Goal: Complete application form

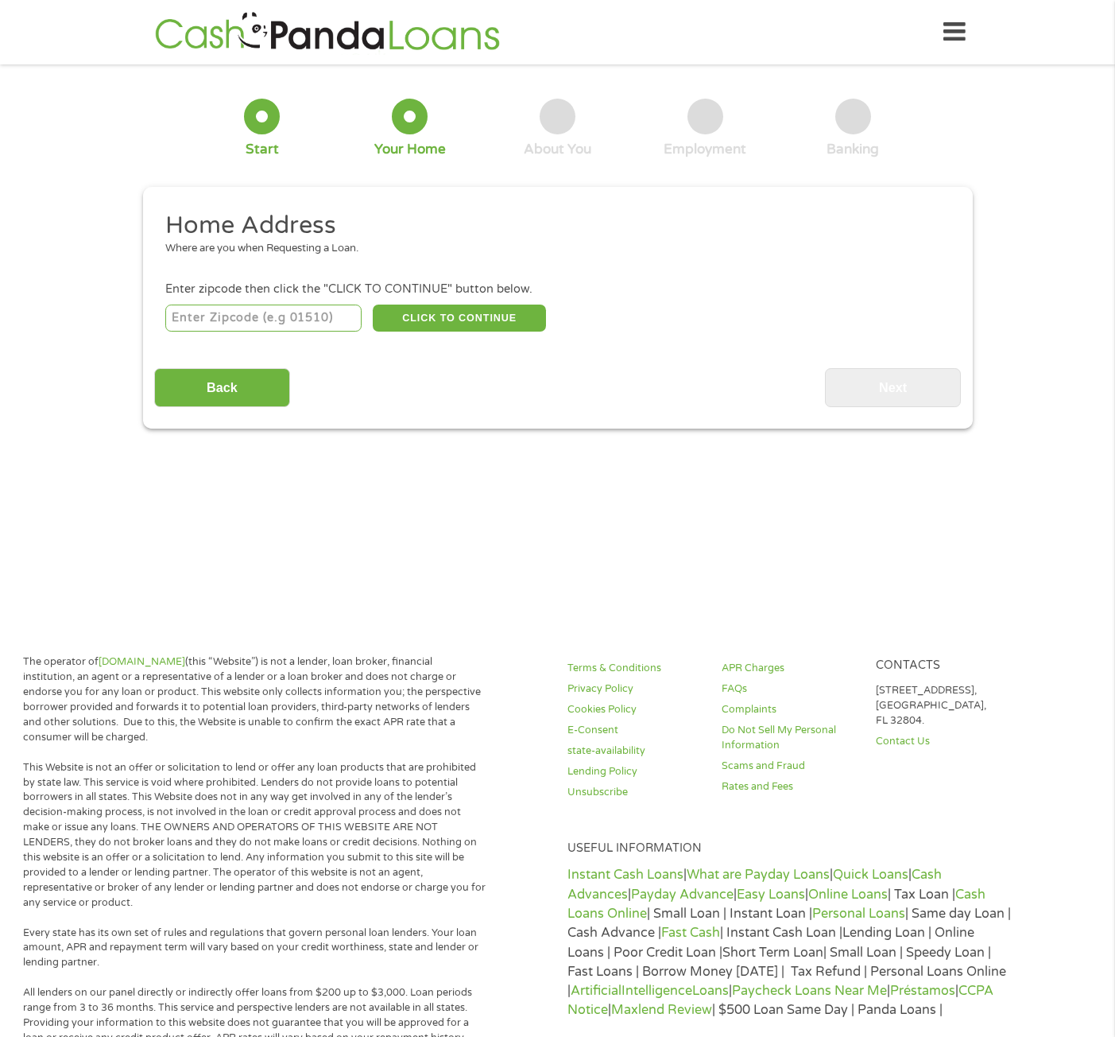
click at [355, 326] on input "number" at bounding box center [263, 317] width 196 height 27
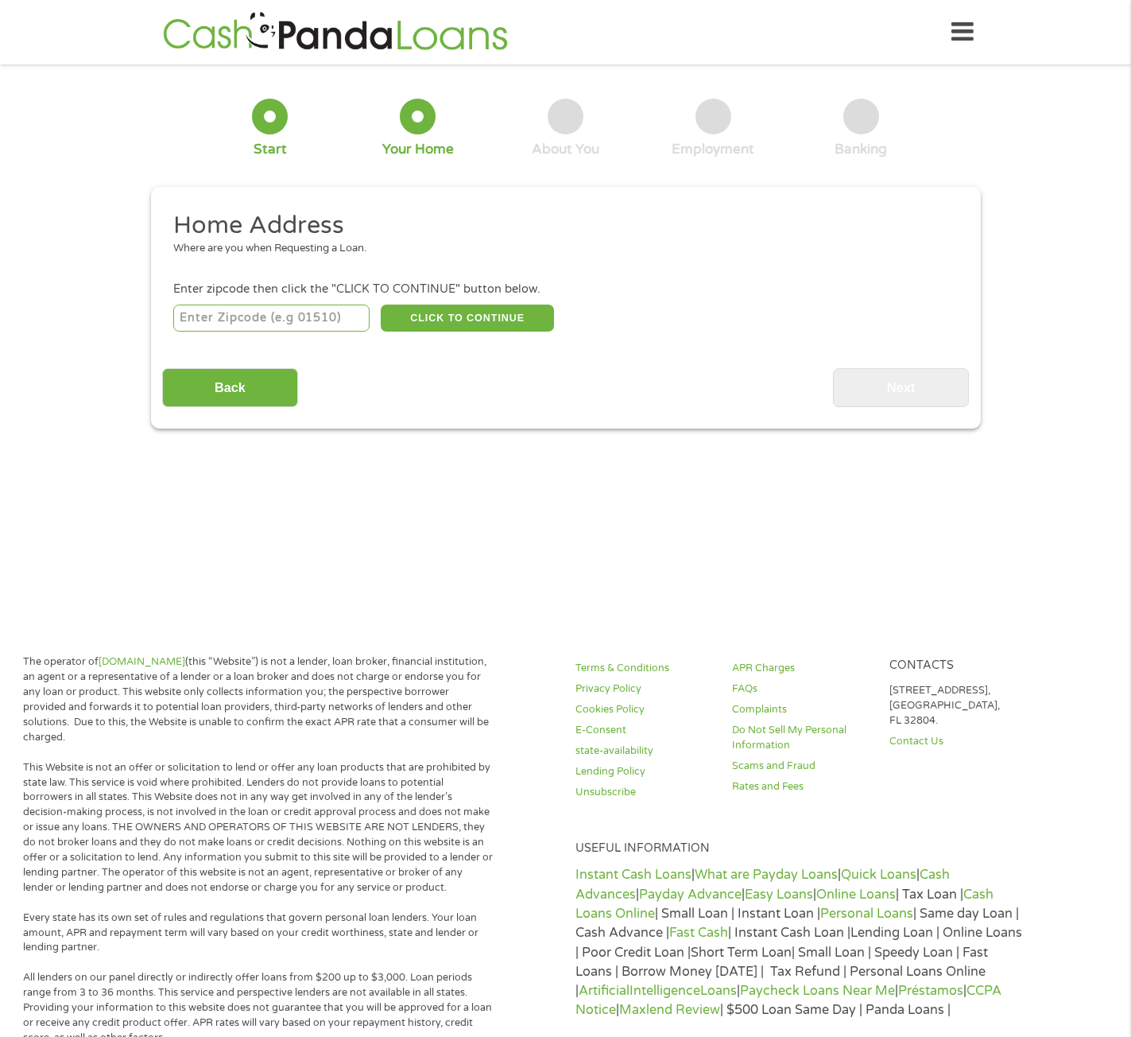
click at [277, 326] on input "number" at bounding box center [271, 317] width 196 height 27
click at [203, 320] on input "number" at bounding box center [271, 317] width 196 height 27
paste input "7"
click at [285, 320] on input "number" at bounding box center [271, 317] width 196 height 27
type input "72802"
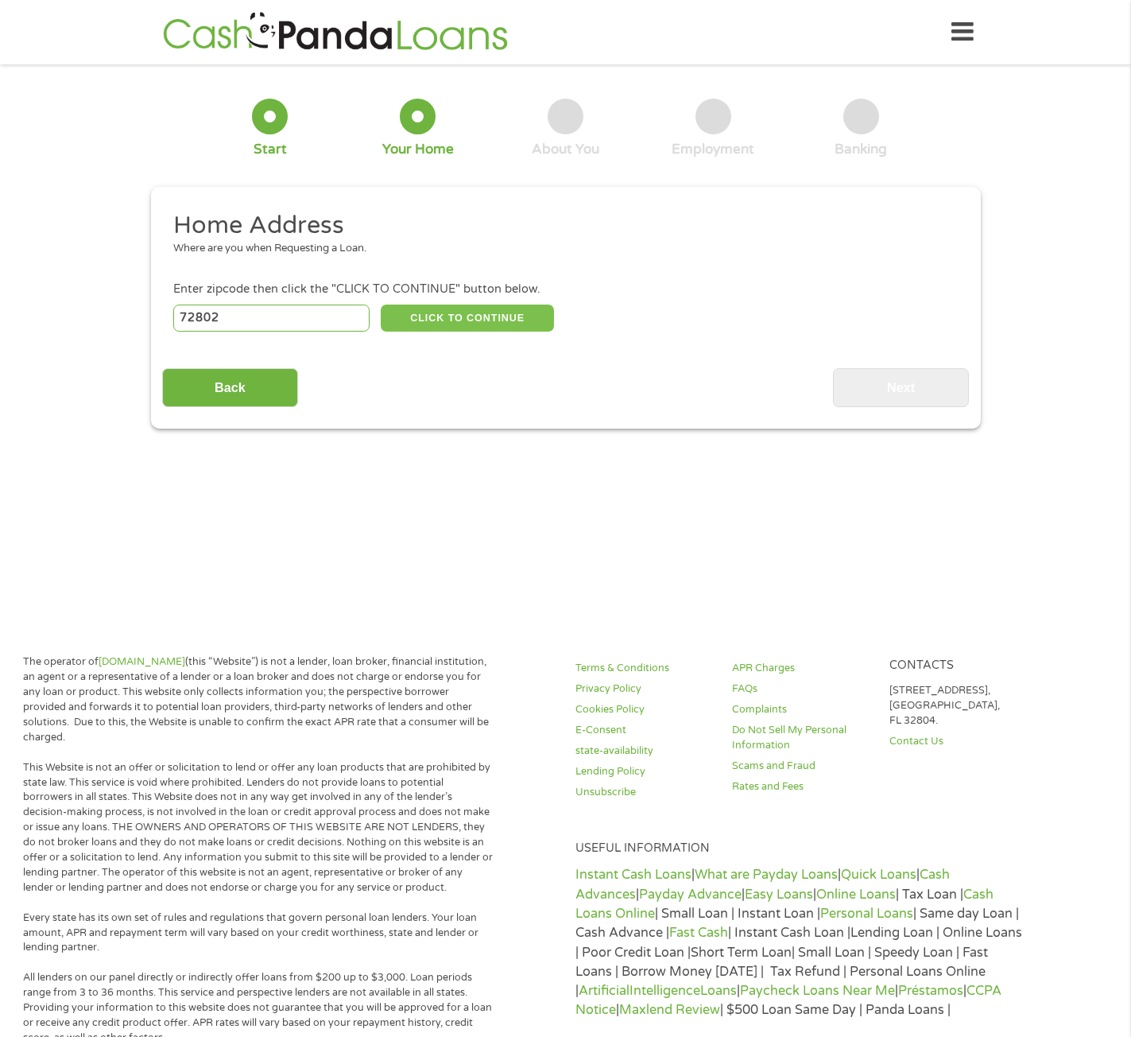
click at [506, 313] on button "CLICK TO CONTINUE" at bounding box center [467, 317] width 173 height 27
type input "72802"
type input "Russellville"
select select "[US_STATE]"
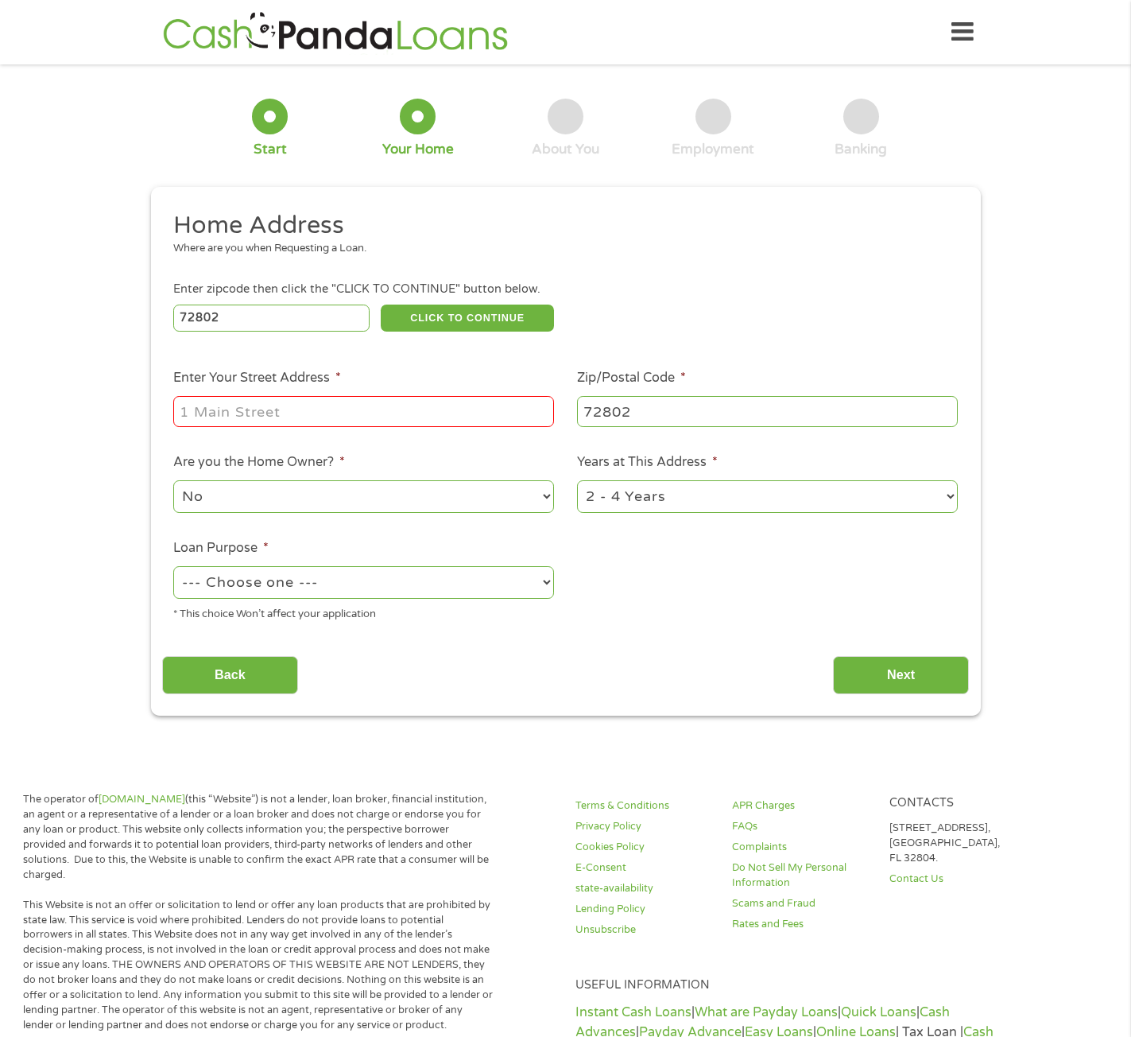
click at [323, 407] on input "Enter Your Street Address *" at bounding box center [363, 411] width 381 height 30
click at [331, 411] on input "Enter Your Street Address *" at bounding box center [363, 411] width 381 height 30
paste input "3"
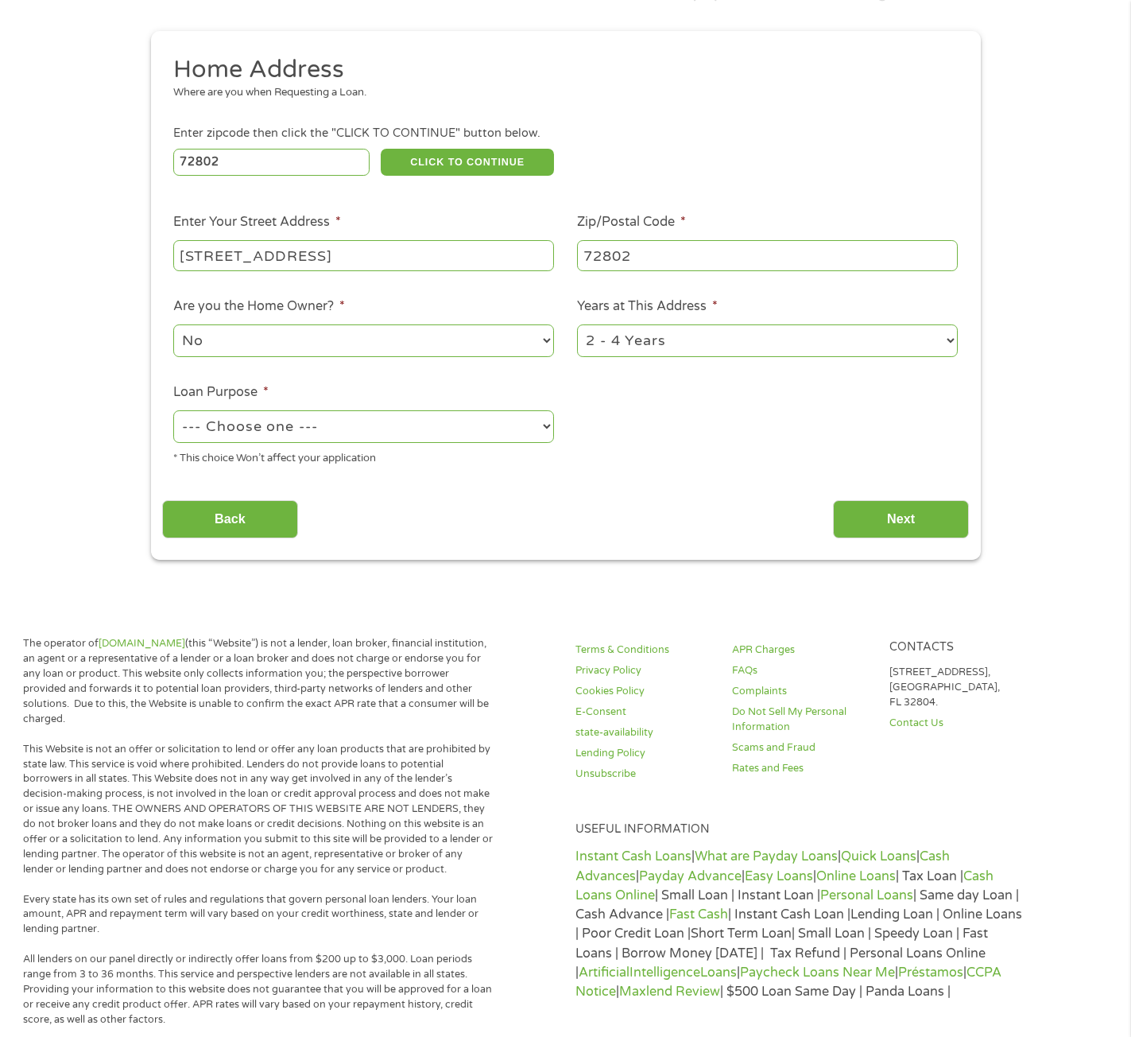
scroll to position [159, 0]
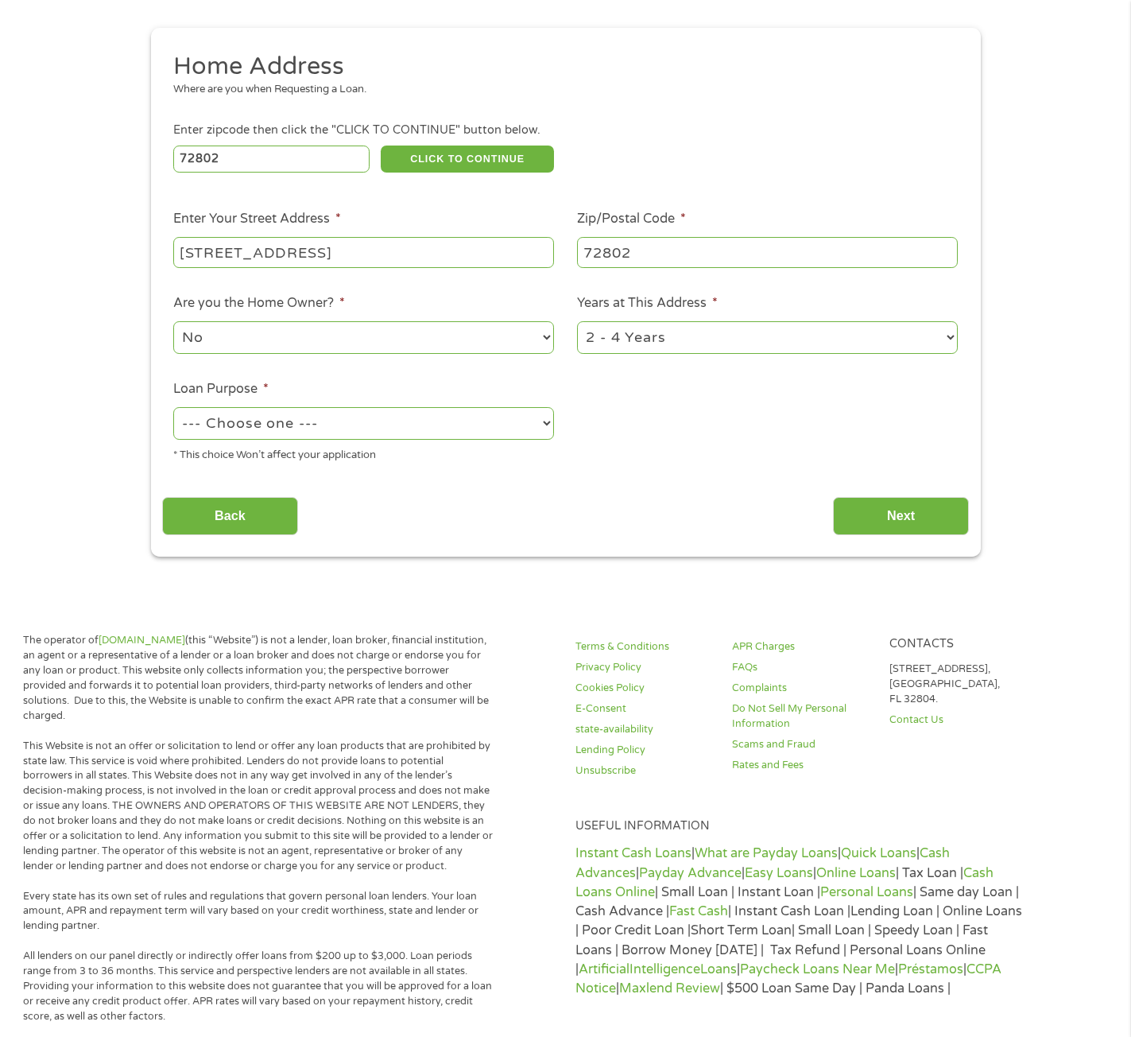
type input "[STREET_ADDRESS]"
click at [365, 430] on select "--- Choose one --- Pay Bills Debt Consolidation Home Improvement Major Purchase…" at bounding box center [363, 423] width 381 height 33
select select "other"
click at [173, 407] on select "--- Choose one --- Pay Bills Debt Consolidation Home Improvement Major Purchase…" at bounding box center [363, 423] width 381 height 33
click at [909, 506] on input "Next" at bounding box center [901, 516] width 136 height 39
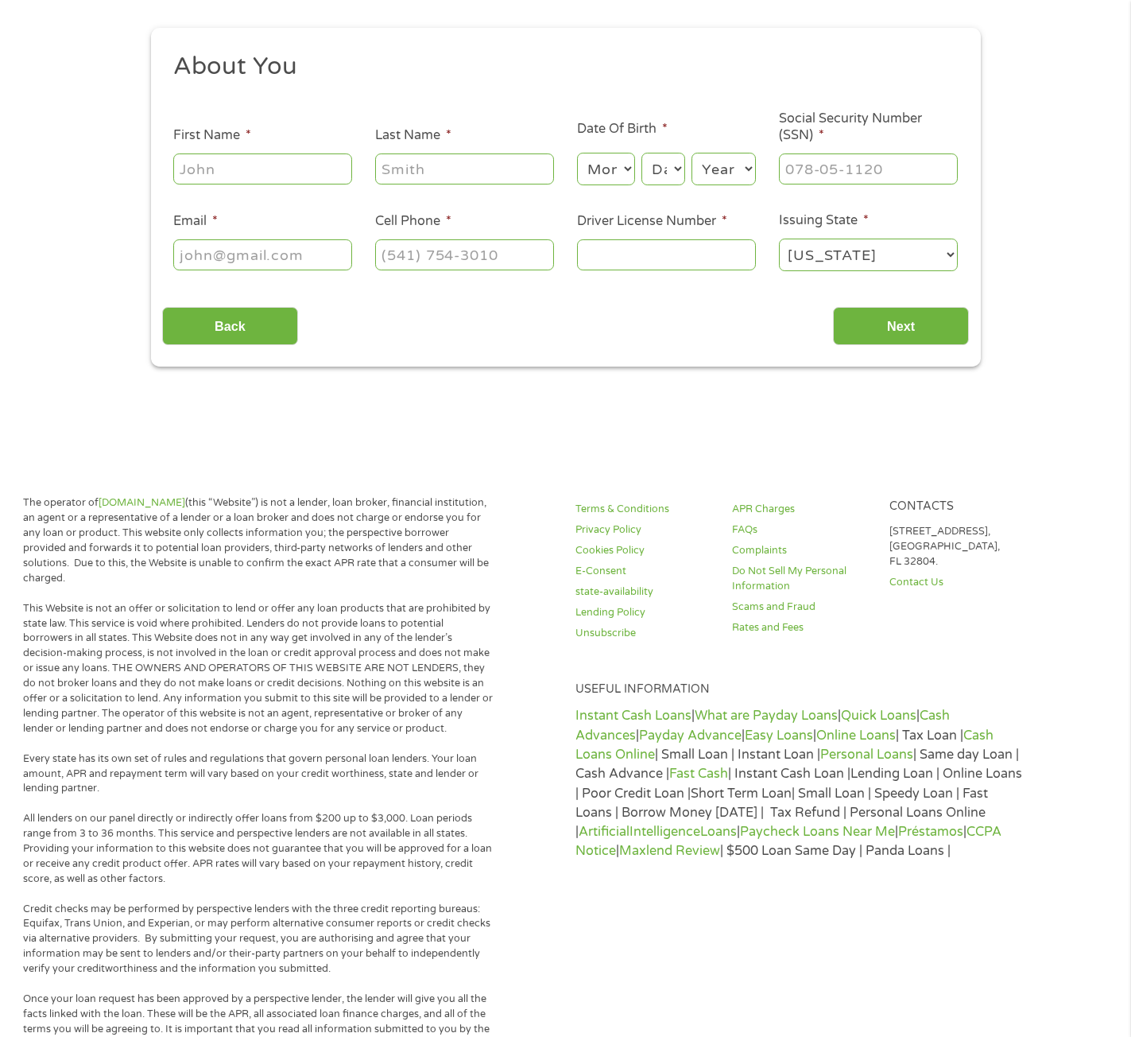
scroll to position [0, 0]
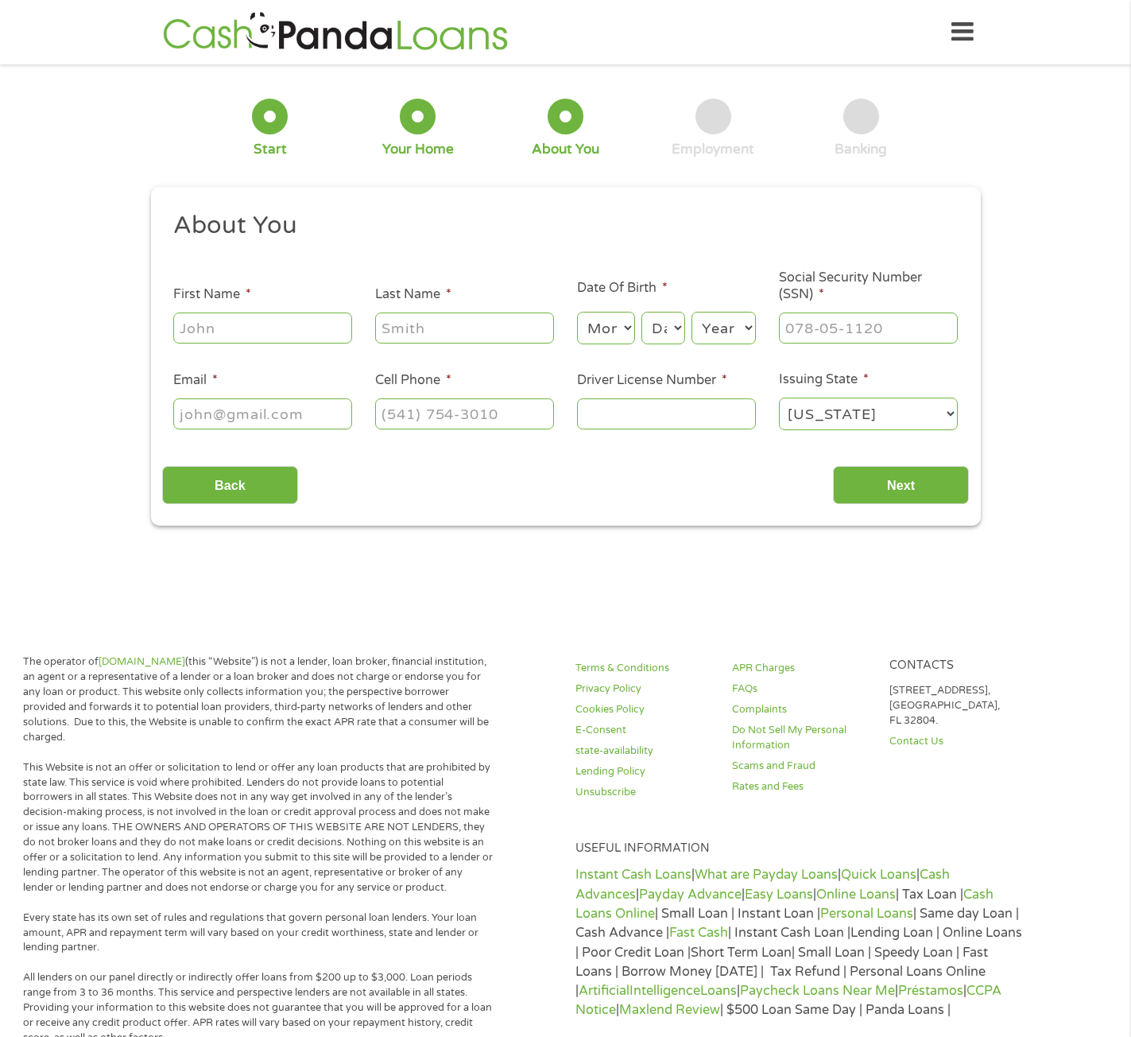
click at [300, 337] on input "First Name *" at bounding box center [262, 327] width 179 height 30
drag, startPoint x: 308, startPoint y: 343, endPoint x: 296, endPoint y: 329, distance: 18.6
click at [304, 338] on div at bounding box center [262, 328] width 179 height 37
click at [293, 327] on input "First Name *" at bounding box center [262, 327] width 179 height 30
type input "[PERSON_NAME]"
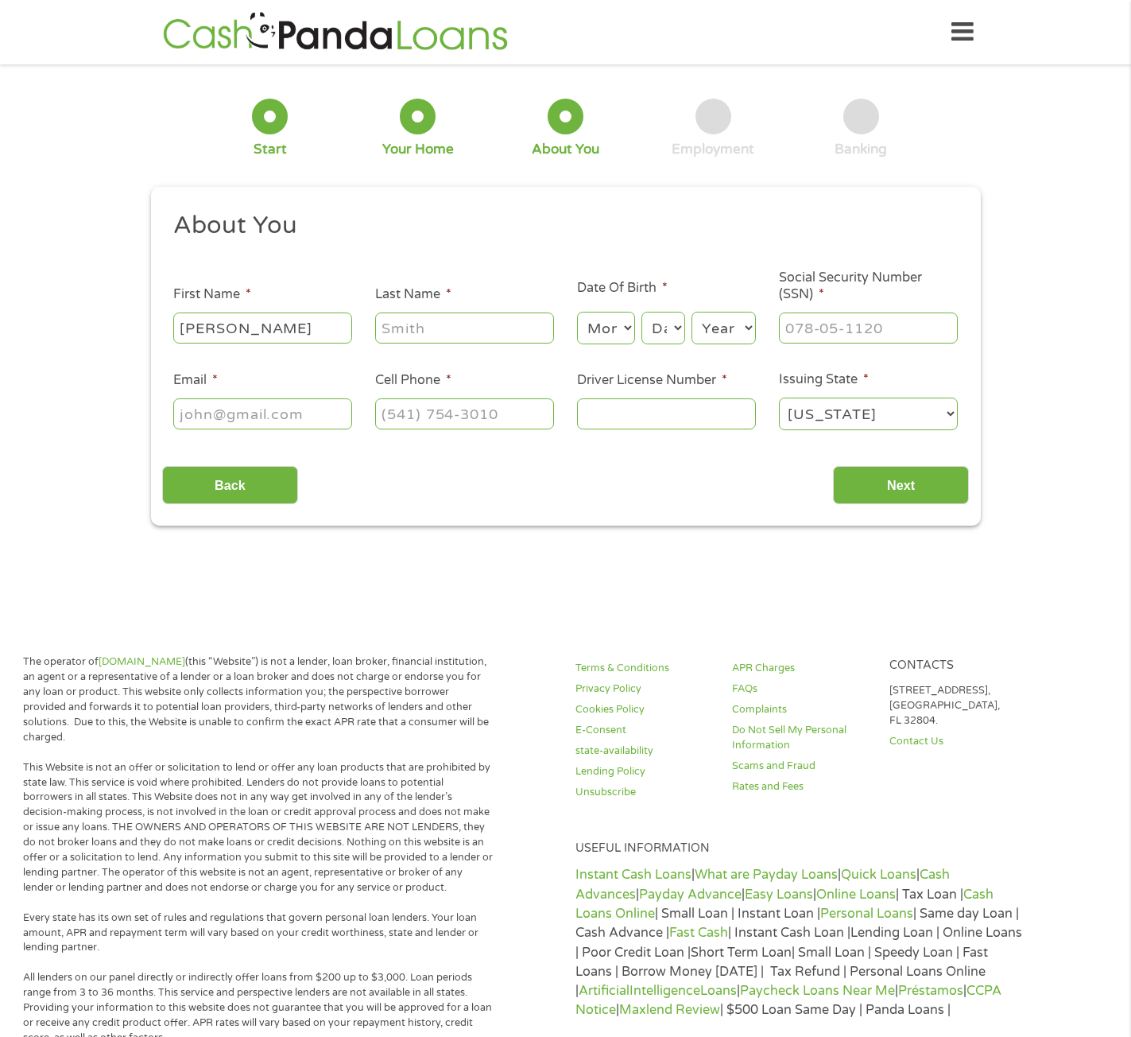
click at [495, 331] on input "Last Name *" at bounding box center [464, 327] width 179 height 30
click at [469, 320] on input "Last Name *" at bounding box center [464, 327] width 179 height 30
type input "[PERSON_NAME]"
click at [604, 328] on select "Month 1 2 3 4 5 6 7 8 9 10 11 12" at bounding box center [606, 328] width 58 height 33
select select "10"
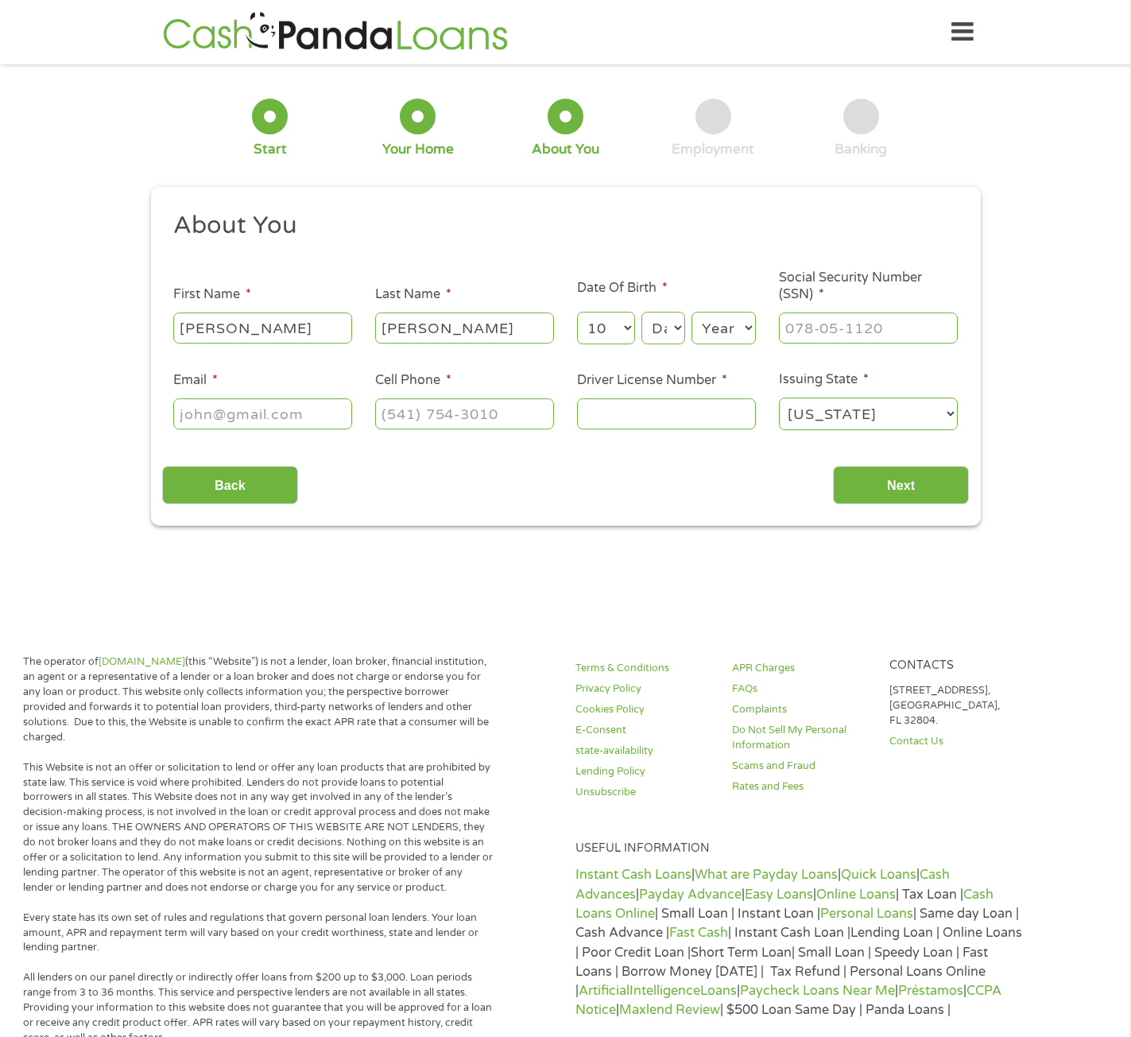
click at [577, 312] on select "Month 1 2 3 4 5 6 7 8 9 10 11 12" at bounding box center [606, 328] width 58 height 33
drag, startPoint x: 660, startPoint y: 337, endPoint x: 665, endPoint y: 318, distance: 19.9
click at [660, 337] on select "Day 1 2 3 4 5 6 7 8 9 10 11 12 13 14 15 16 17 18 19 20 21 22 23 24 25 26 27 28 …" at bounding box center [662, 328] width 43 height 33
select select "20"
click at [641, 312] on select "Day 1 2 3 4 5 6 7 8 9 10 11 12 13 14 15 16 17 18 19 20 21 22 23 24 25 26 27 28 …" at bounding box center [662, 328] width 43 height 33
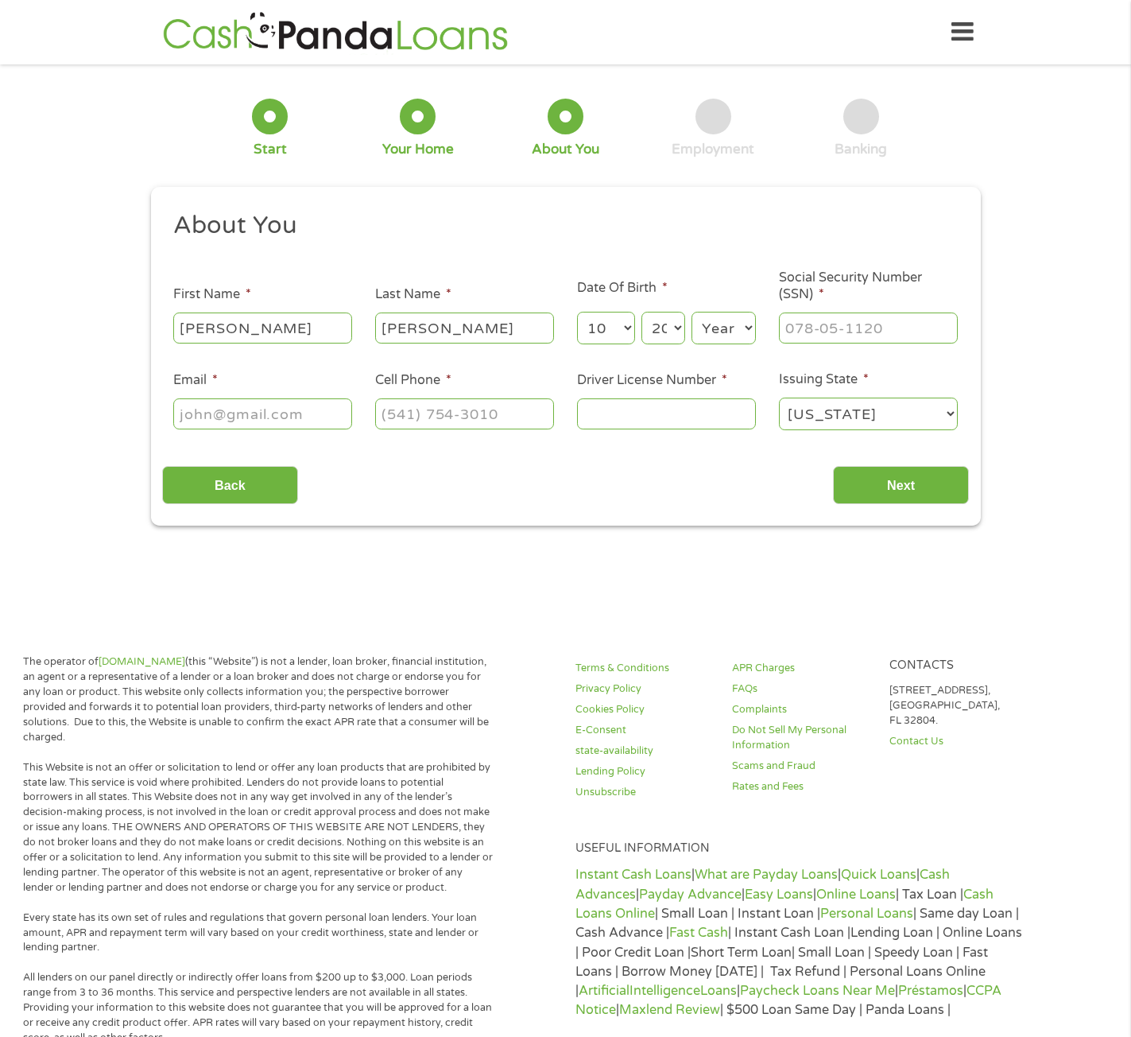
click at [729, 326] on select "Year [DATE] 2006 2005 2004 2003 2002 2001 2000 1999 1998 1997 1996 1995 1994 19…" at bounding box center [724, 328] width 64 height 33
select select "1991"
click at [692, 312] on select "Year [DATE] 2006 2005 2004 2003 2002 2001 2000 1999 1998 1997 1996 1995 1994 19…" at bounding box center [724, 328] width 64 height 33
type input "___-__-____"
click at [827, 328] on input "___-__-____" at bounding box center [868, 327] width 179 height 30
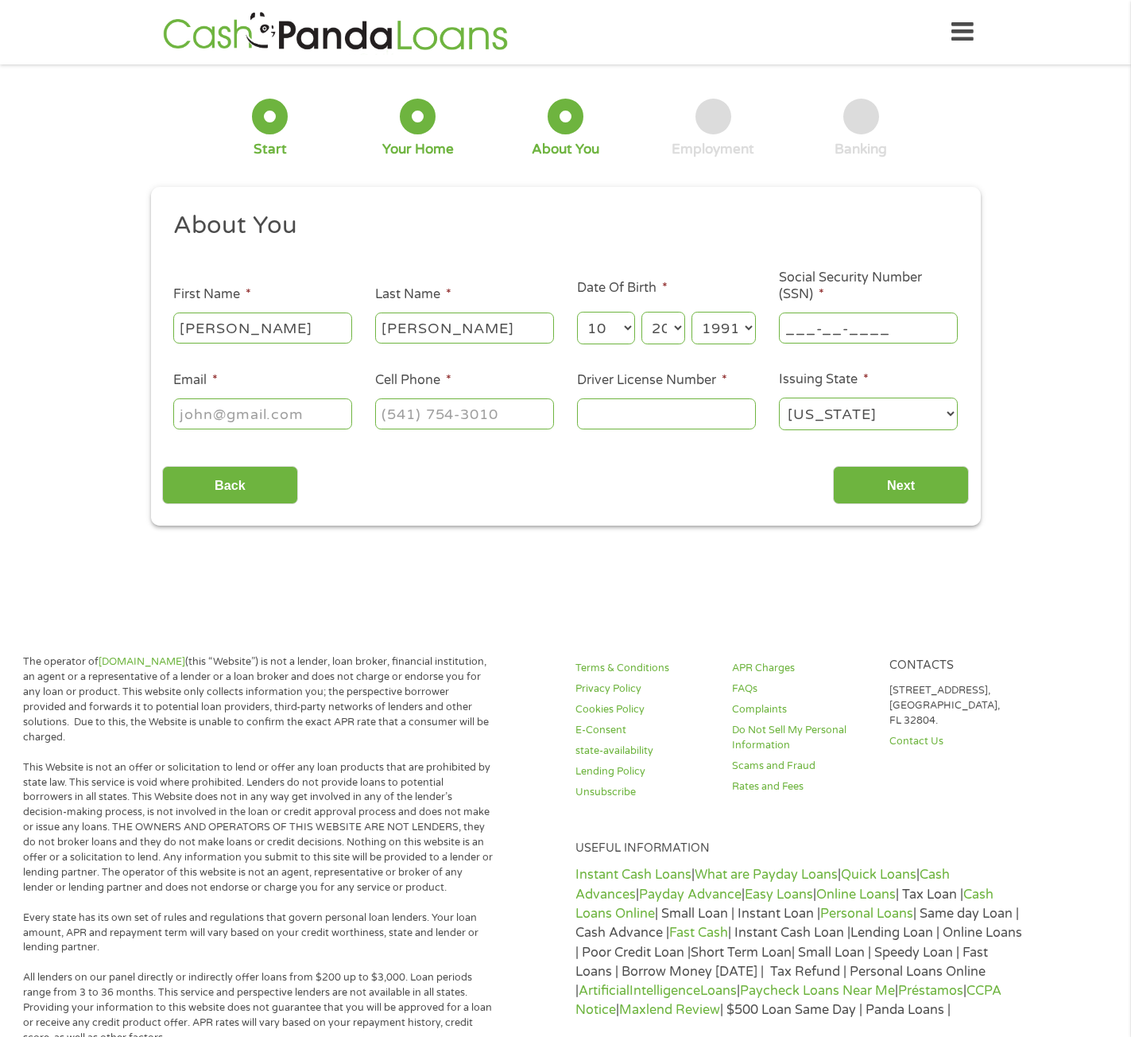
click at [796, 327] on input "___-__-____" at bounding box center [868, 327] width 179 height 30
drag, startPoint x: 922, startPoint y: 328, endPoint x: 739, endPoint y: 326, distance: 182.8
click at [739, 326] on ul "About You This field is hidden when viewing the form Title * --- Choose one ---…" at bounding box center [565, 327] width 807 height 234
type input "525-93-5788"
click at [313, 413] on input "Email *" at bounding box center [262, 413] width 179 height 30
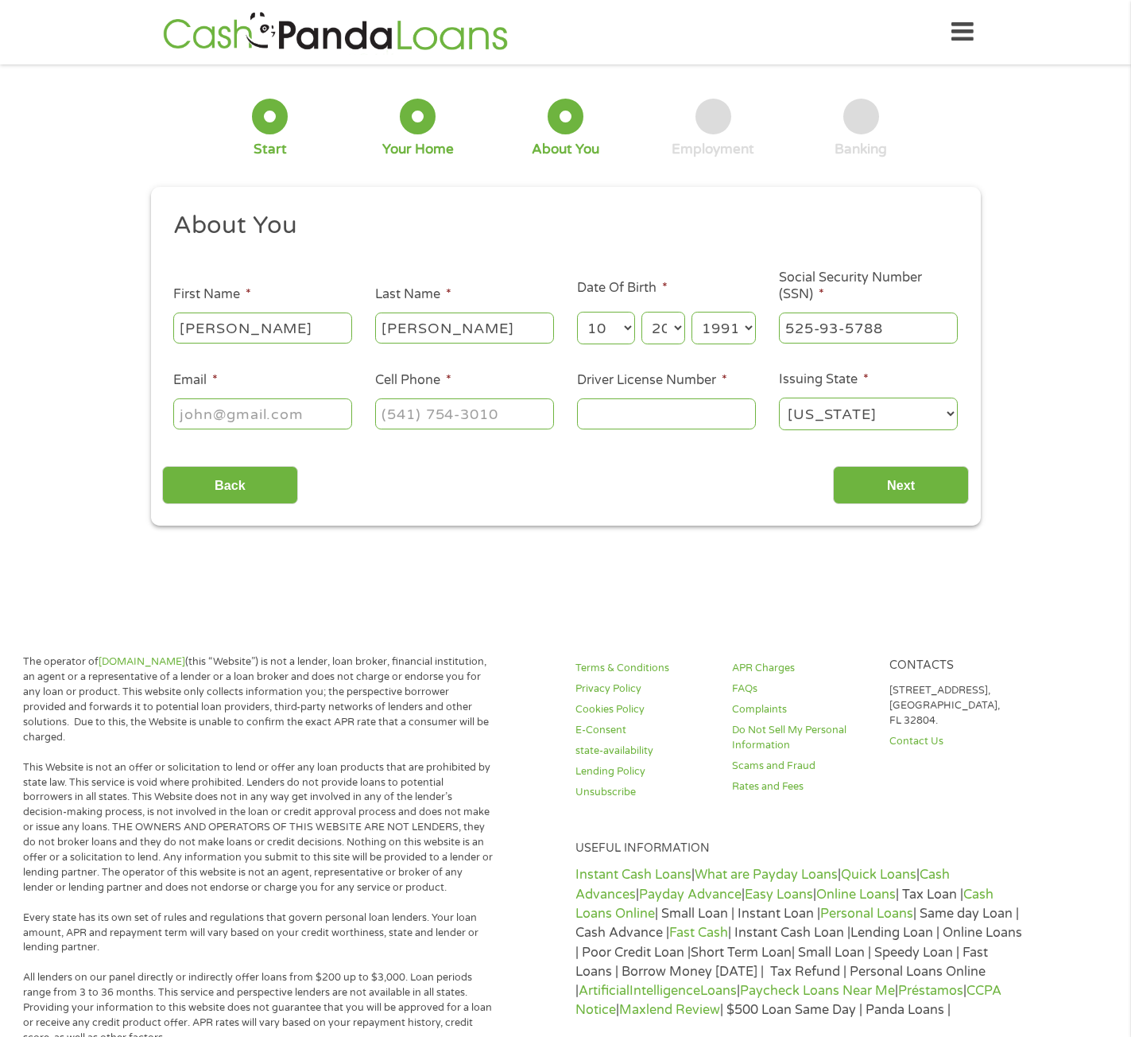
click at [258, 424] on input "Email *" at bounding box center [262, 413] width 179 height 30
type input "[EMAIL_ADDRESS][DOMAIN_NAME]"
click at [455, 413] on input "(___) ___-____" at bounding box center [464, 413] width 179 height 30
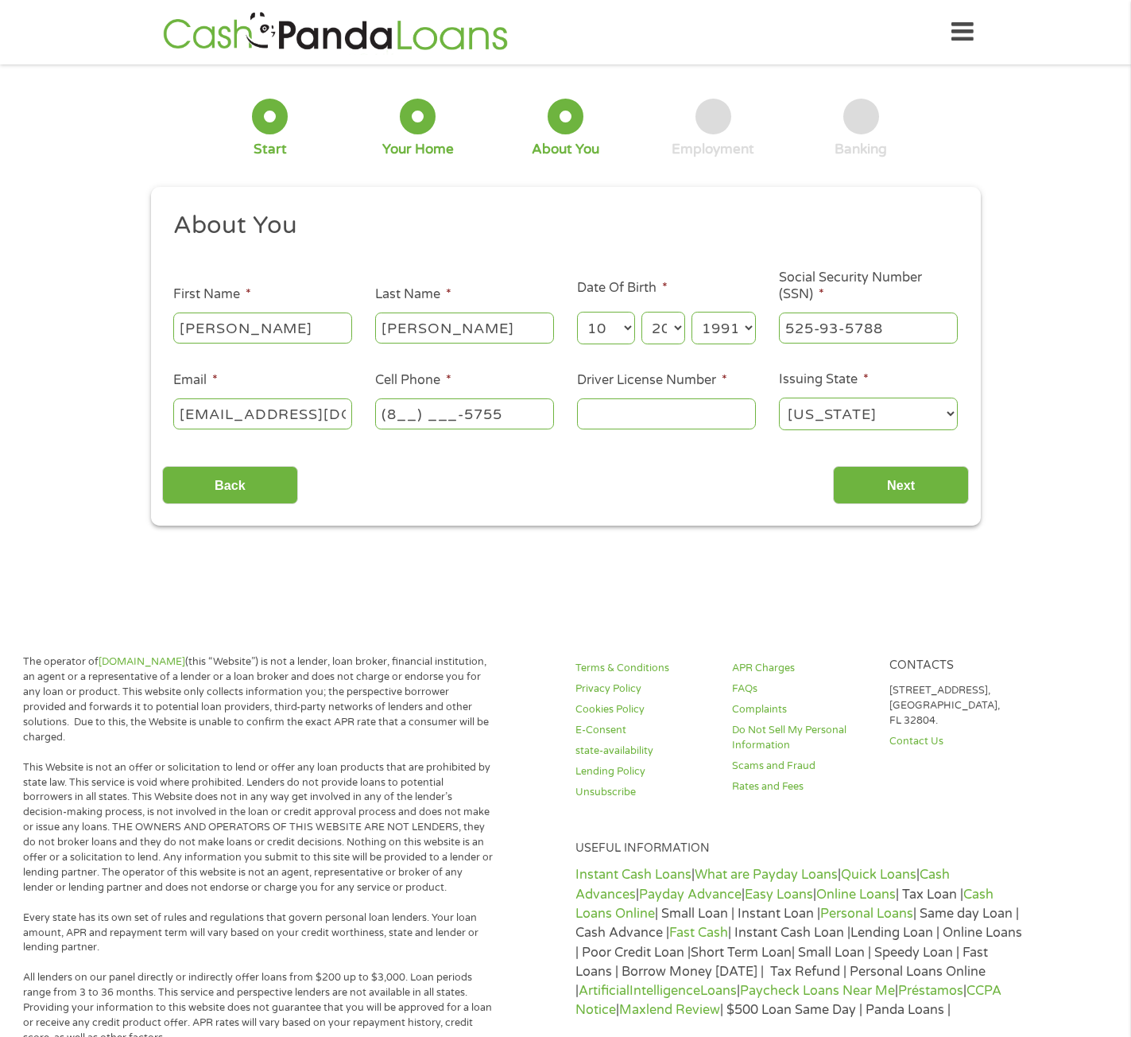
click at [379, 425] on input "(8__) ___-5755" at bounding box center [464, 413] width 179 height 30
drag, startPoint x: 517, startPoint y: 415, endPoint x: 355, endPoint y: 415, distance: 162.2
click at [355, 415] on ul "About You This field is hidden when viewing the form Title * --- Choose one ---…" at bounding box center [565, 327] width 807 height 234
type input "[PHONE_NUMBER]"
click at [683, 409] on input "Driver License Number *" at bounding box center [666, 413] width 179 height 30
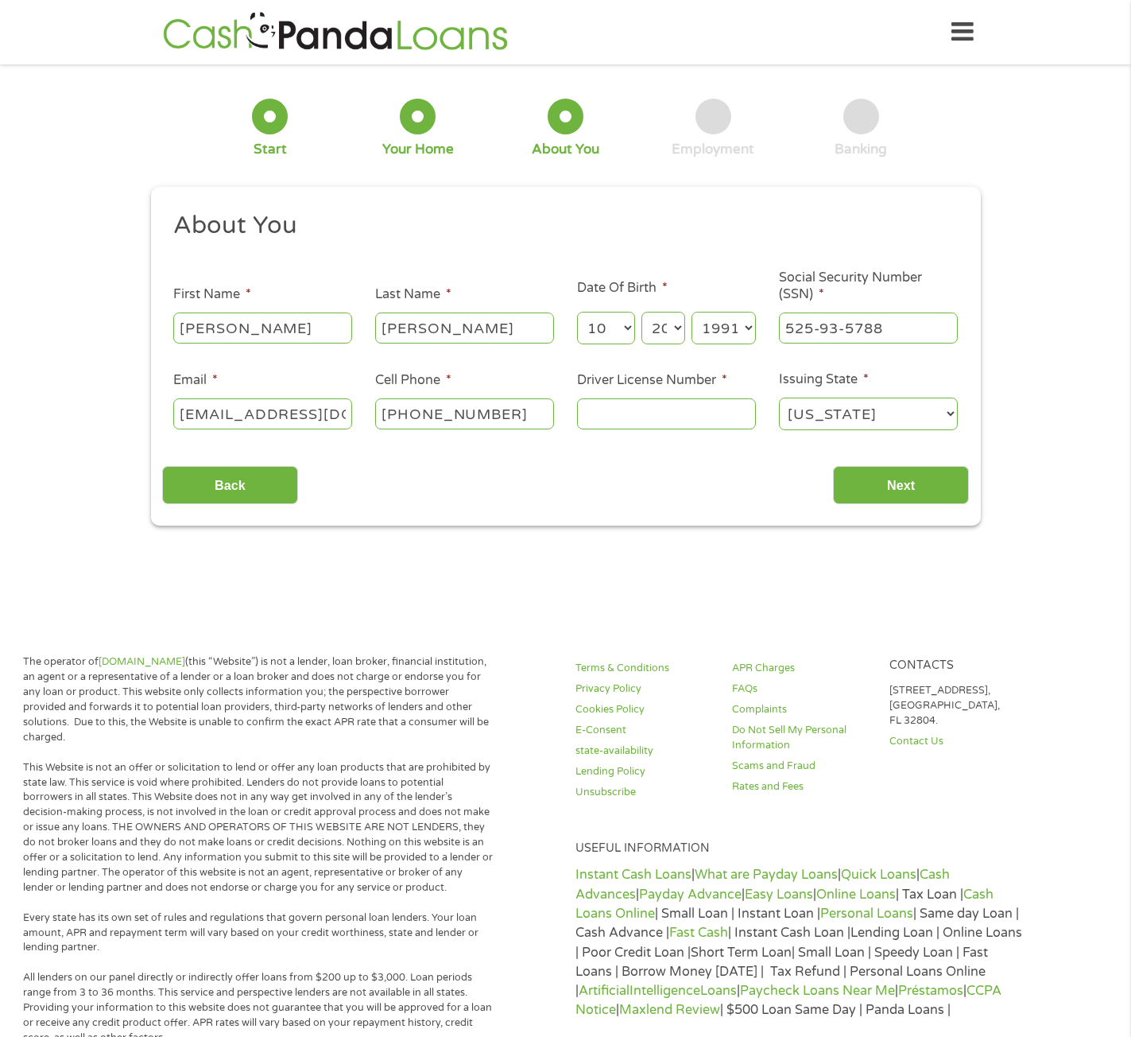
click at [649, 409] on input "Driver License Number *" at bounding box center [666, 413] width 179 height 30
type input "999648573"
click at [878, 487] on input "Next" at bounding box center [901, 485] width 136 height 39
click at [909, 484] on input "Next" at bounding box center [901, 485] width 136 height 39
click at [516, 417] on input "[PHONE_NUMBER]" at bounding box center [464, 413] width 179 height 30
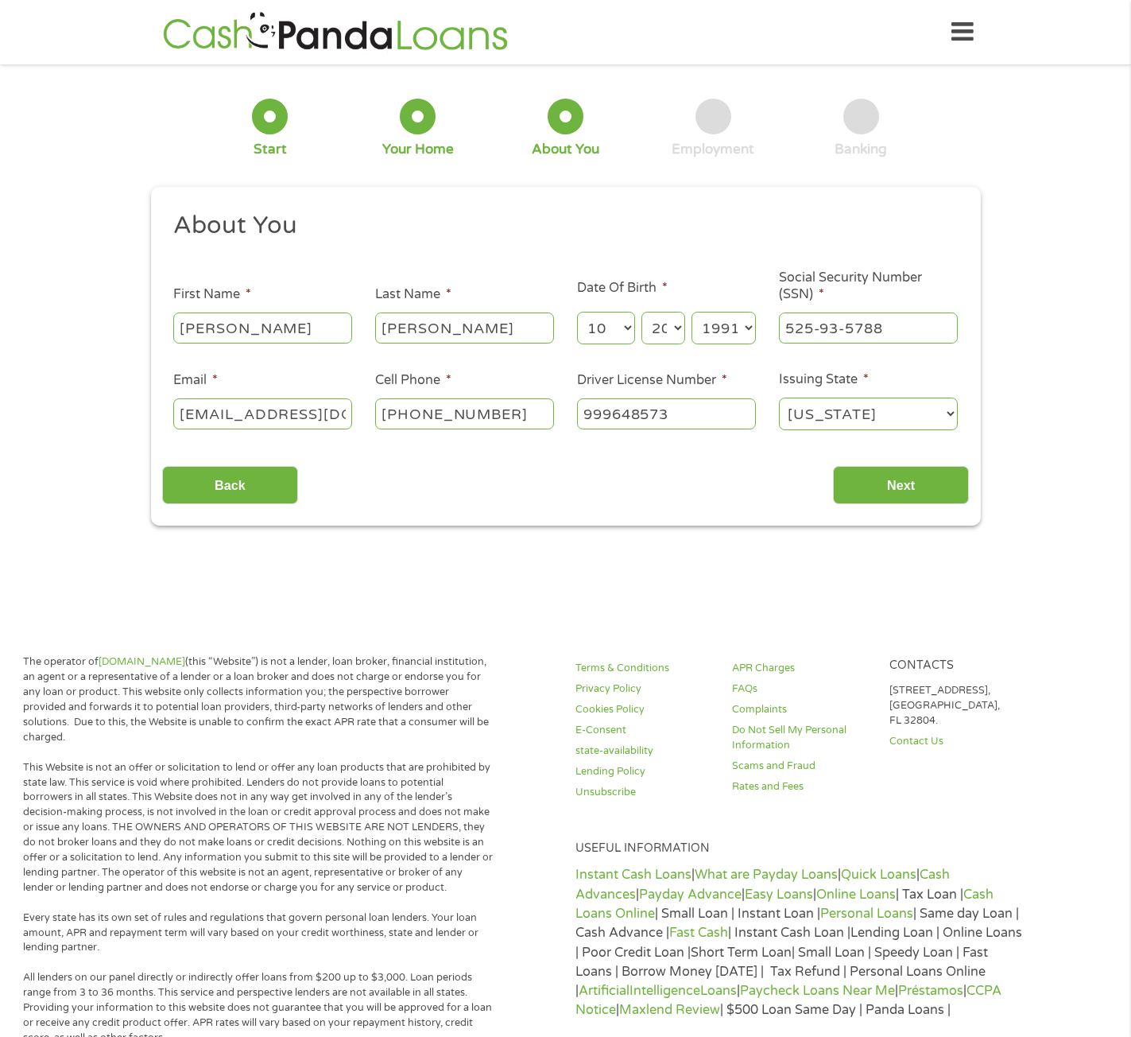
click at [526, 413] on input "[PHONE_NUMBER]" at bounding box center [464, 413] width 179 height 30
click at [705, 414] on input "999648573" at bounding box center [666, 413] width 179 height 30
click at [487, 335] on input "[PERSON_NAME]" at bounding box center [464, 327] width 179 height 30
click at [271, 328] on input "[PERSON_NAME]" at bounding box center [262, 327] width 179 height 30
click at [913, 339] on input "525-93-5788" at bounding box center [868, 327] width 179 height 30
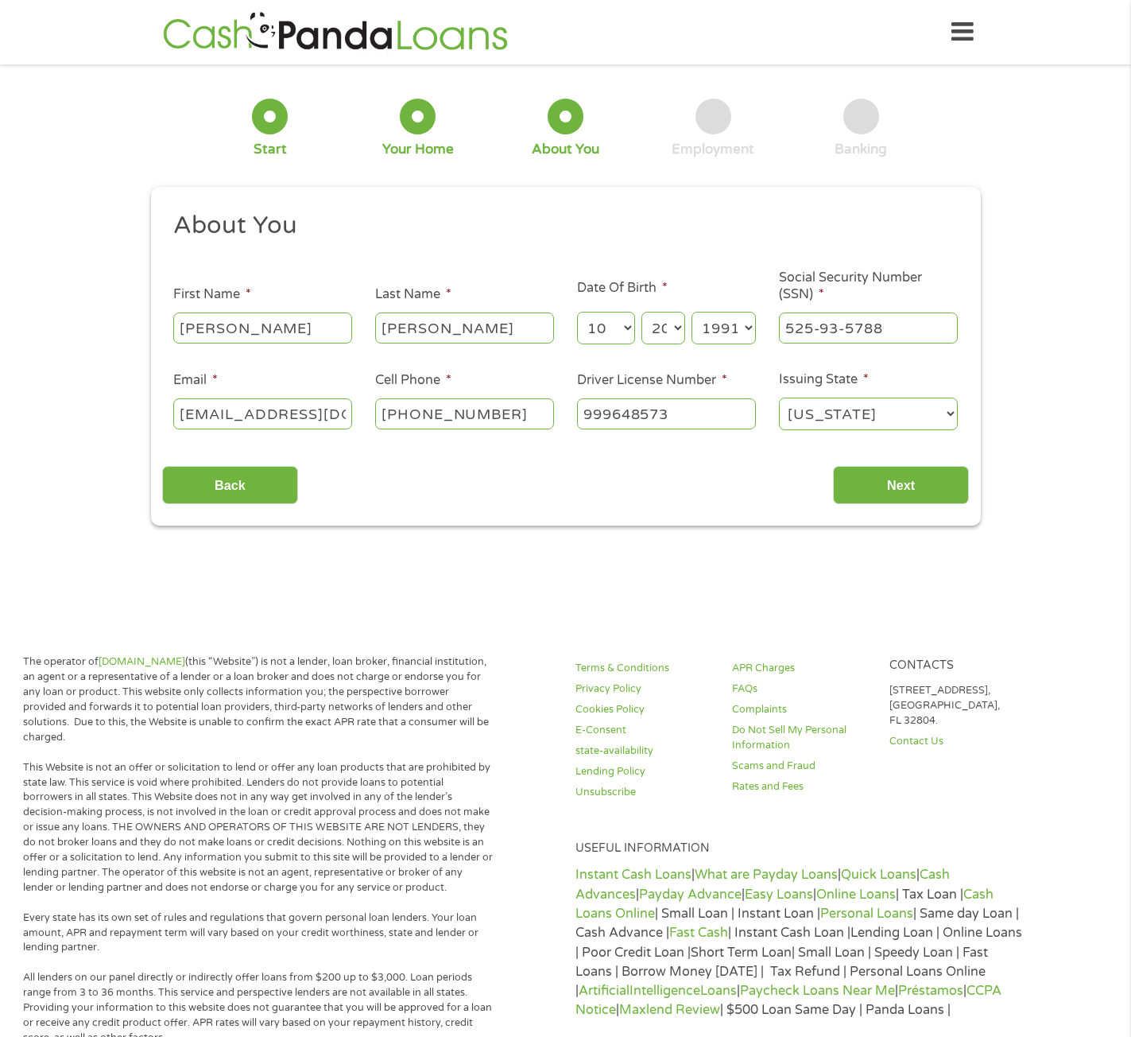
click at [913, 335] on input "525-93-5788" at bounding box center [868, 327] width 179 height 30
click at [913, 472] on input "Next" at bounding box center [901, 485] width 136 height 39
click at [931, 487] on input "Next" at bounding box center [901, 485] width 136 height 39
click at [568, 127] on div at bounding box center [566, 117] width 36 height 36
click at [264, 489] on input "Back" at bounding box center [230, 485] width 136 height 39
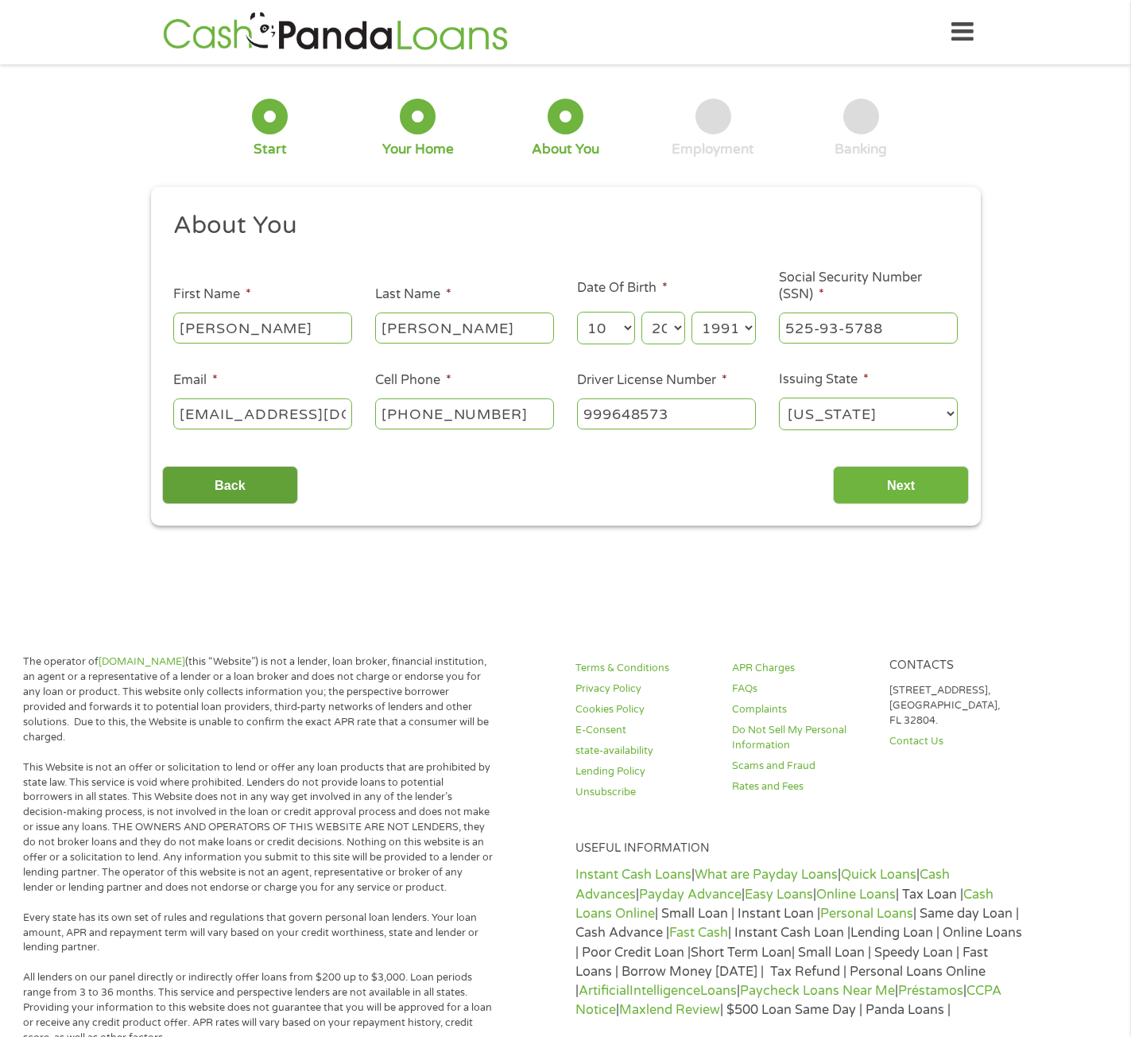
click at [242, 475] on input "Back" at bounding box center [230, 485] width 136 height 39
click at [893, 462] on div "Back Next" at bounding box center [565, 479] width 807 height 50
click at [901, 475] on input "Next" at bounding box center [901, 485] width 136 height 39
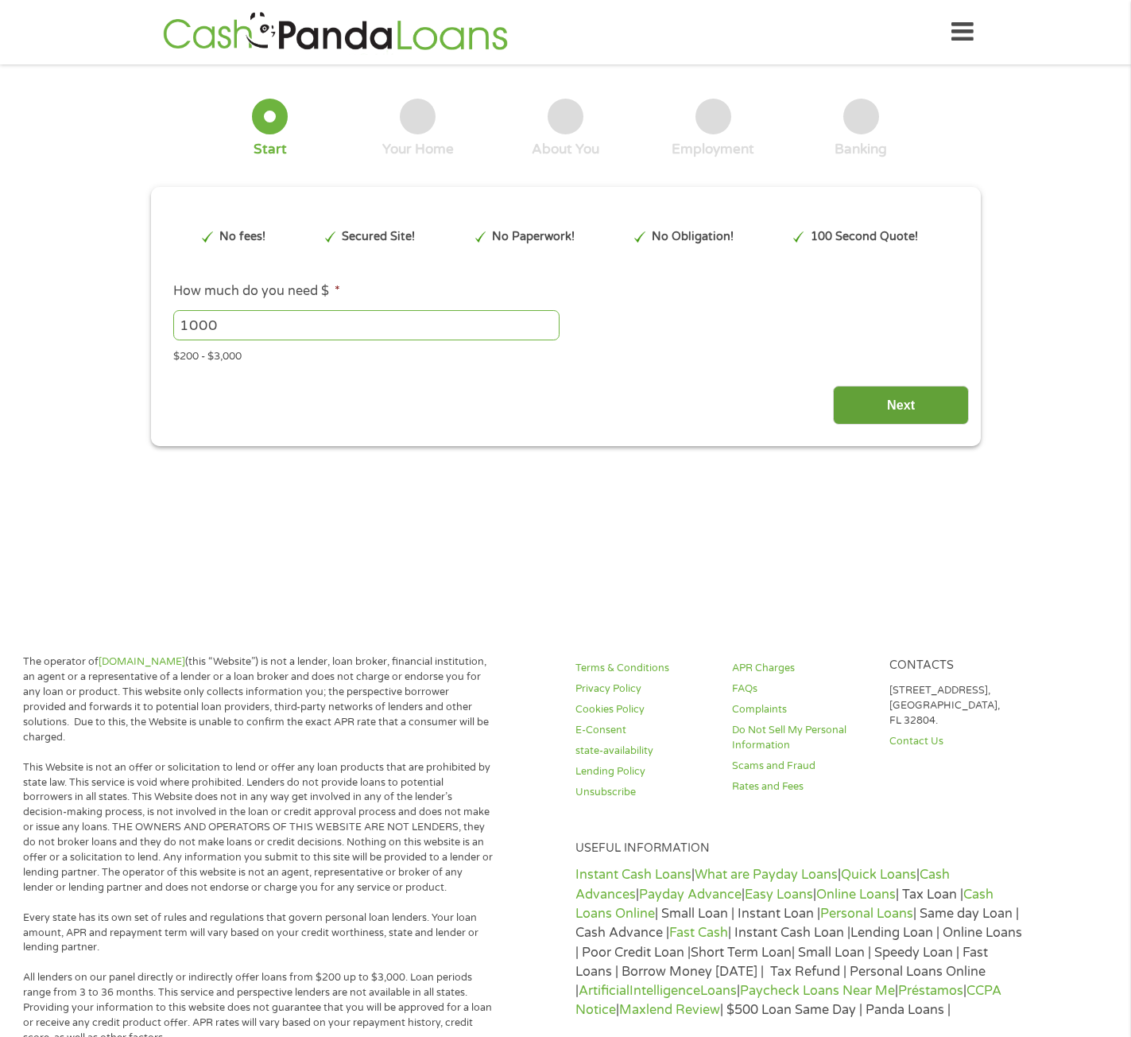
click at [936, 404] on input "Next" at bounding box center [901, 405] width 136 height 39
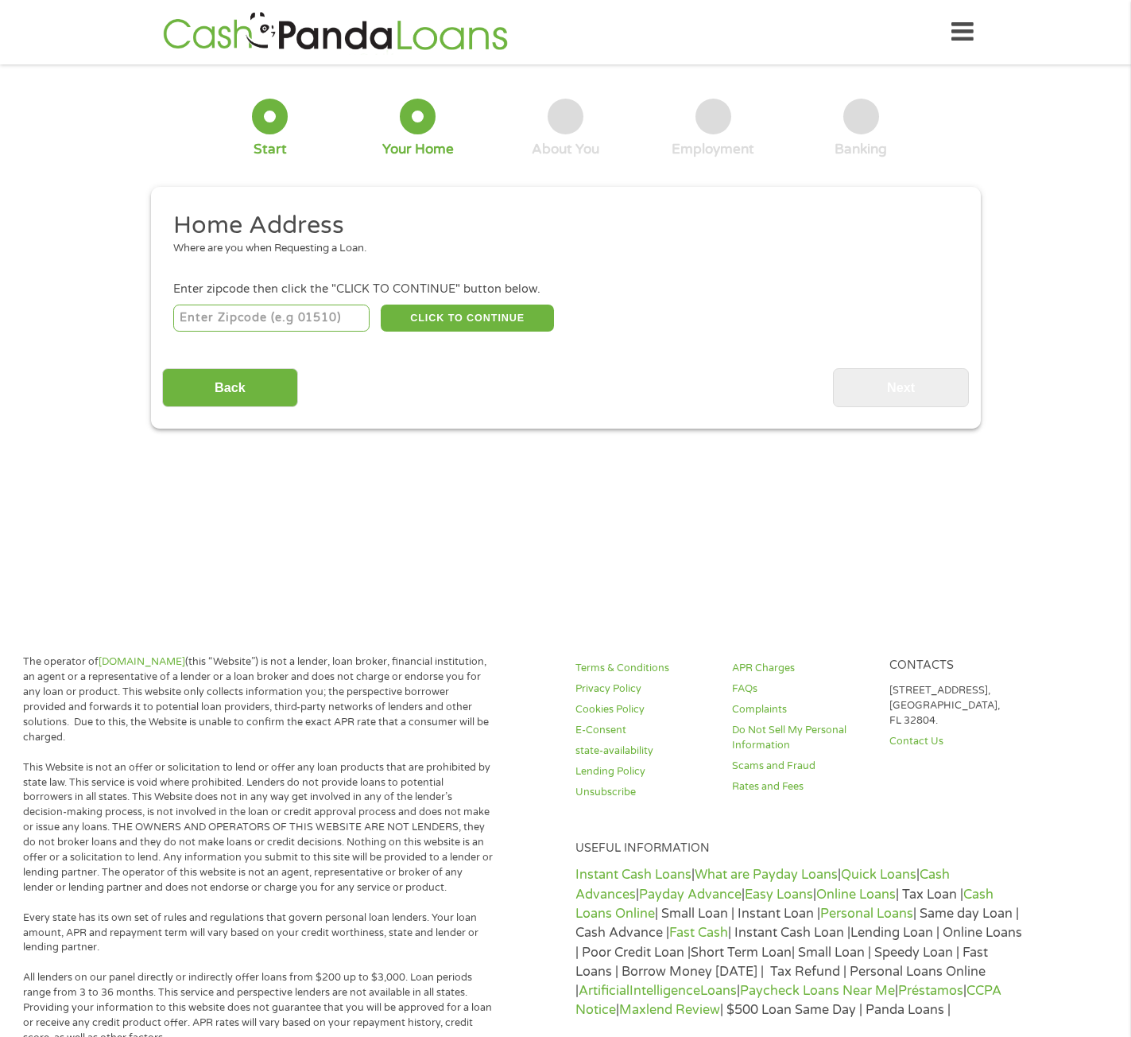
click at [326, 320] on input "number" at bounding box center [271, 317] width 196 height 27
type input "72802"
click at [469, 316] on button "CLICK TO CONTINUE" at bounding box center [467, 317] width 173 height 27
type input "72802"
type input "Russellville"
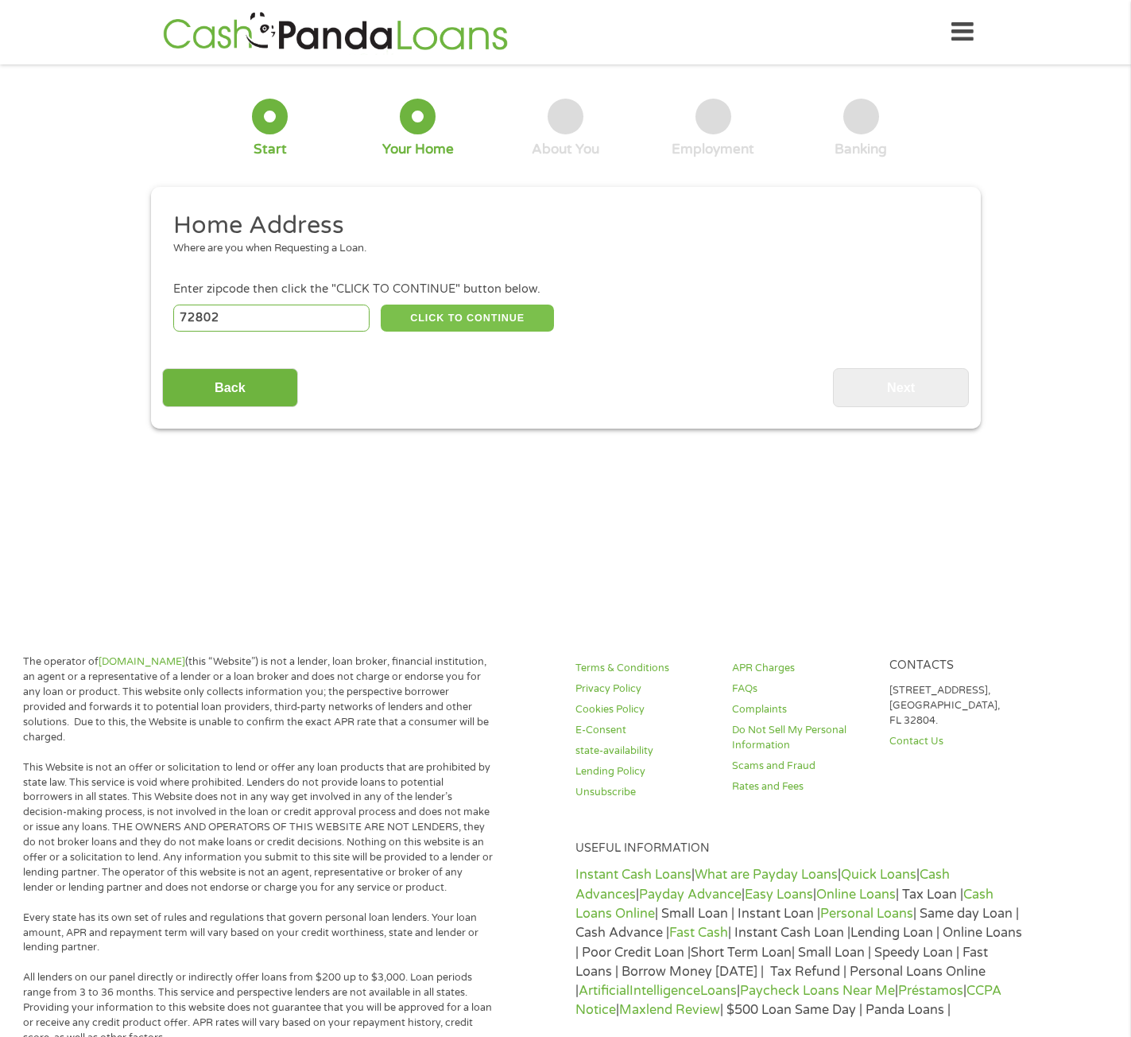
select select "[US_STATE]"
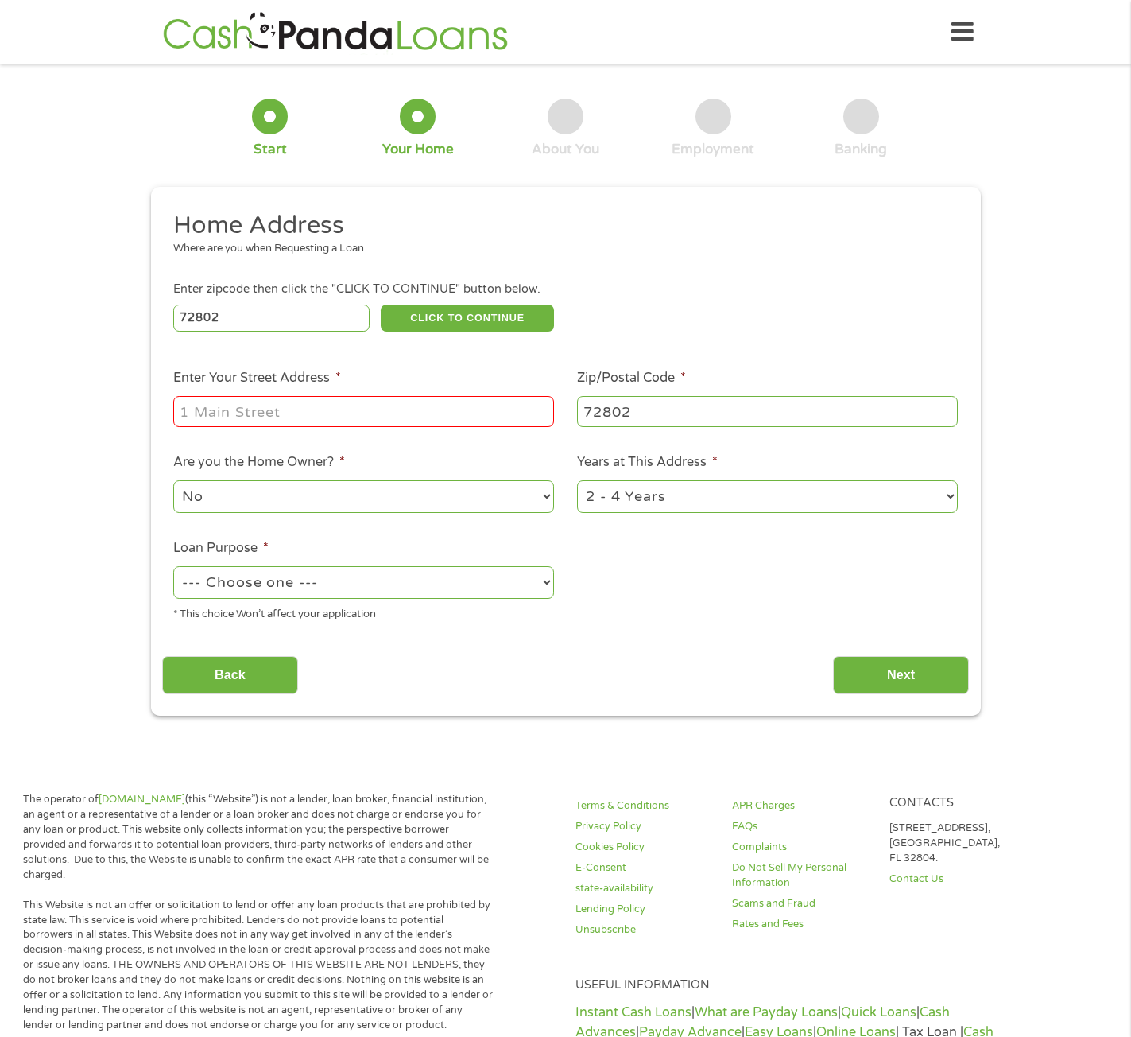
click at [472, 419] on input "Enter Your Street Address *" at bounding box center [363, 411] width 381 height 30
click at [295, 408] on input "Enter Your Street Address *" at bounding box center [363, 411] width 381 height 30
type input "[STREET_ADDRESS]"
click at [377, 594] on select "--- Choose one --- Pay Bills Debt Consolidation Home Improvement Major Purchase…" at bounding box center [363, 582] width 381 height 33
select select "other"
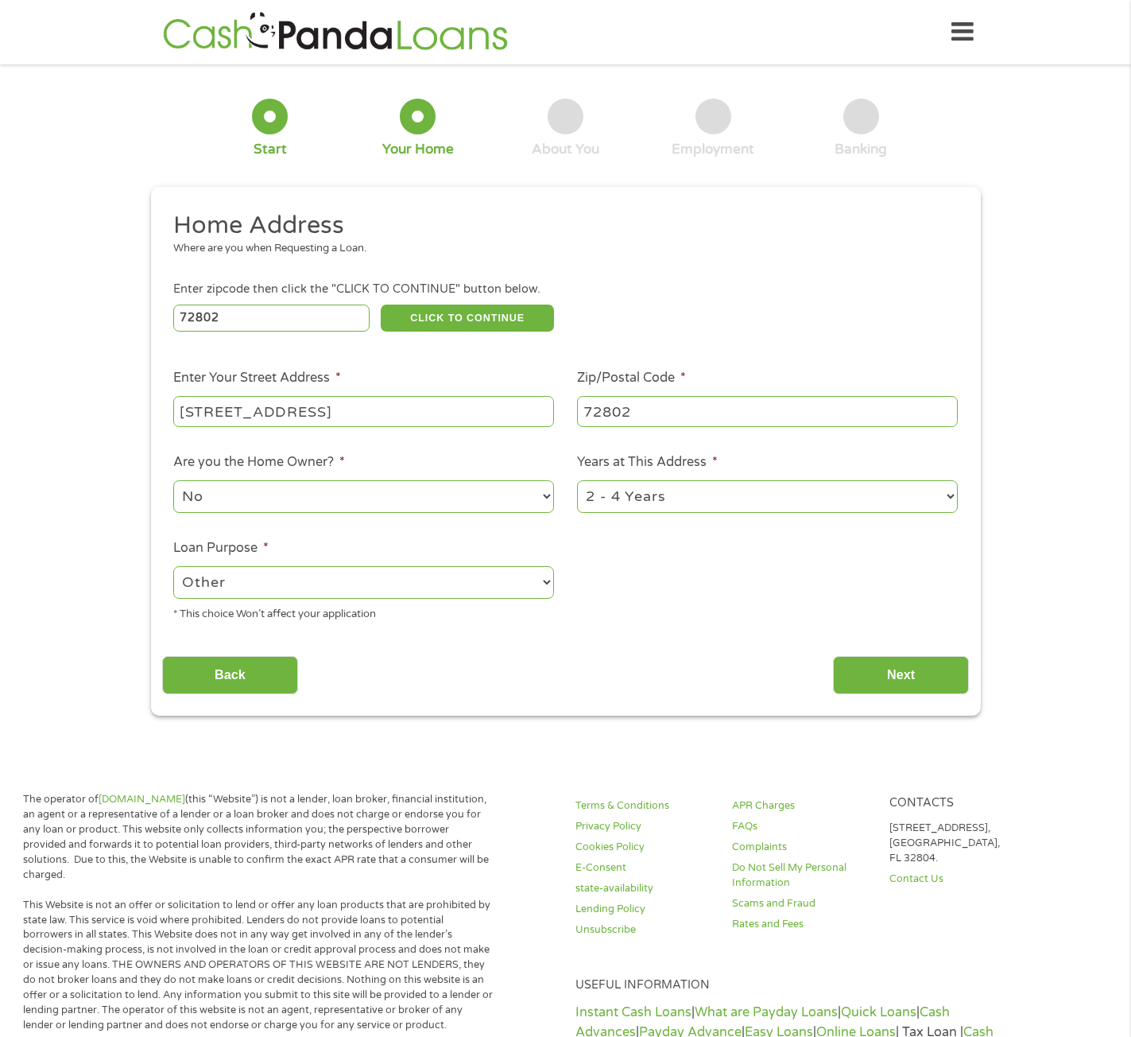
click at [173, 566] on select "--- Choose one --- Pay Bills Debt Consolidation Home Improvement Major Purchase…" at bounding box center [363, 582] width 381 height 33
click at [914, 681] on input "Next" at bounding box center [901, 675] width 136 height 39
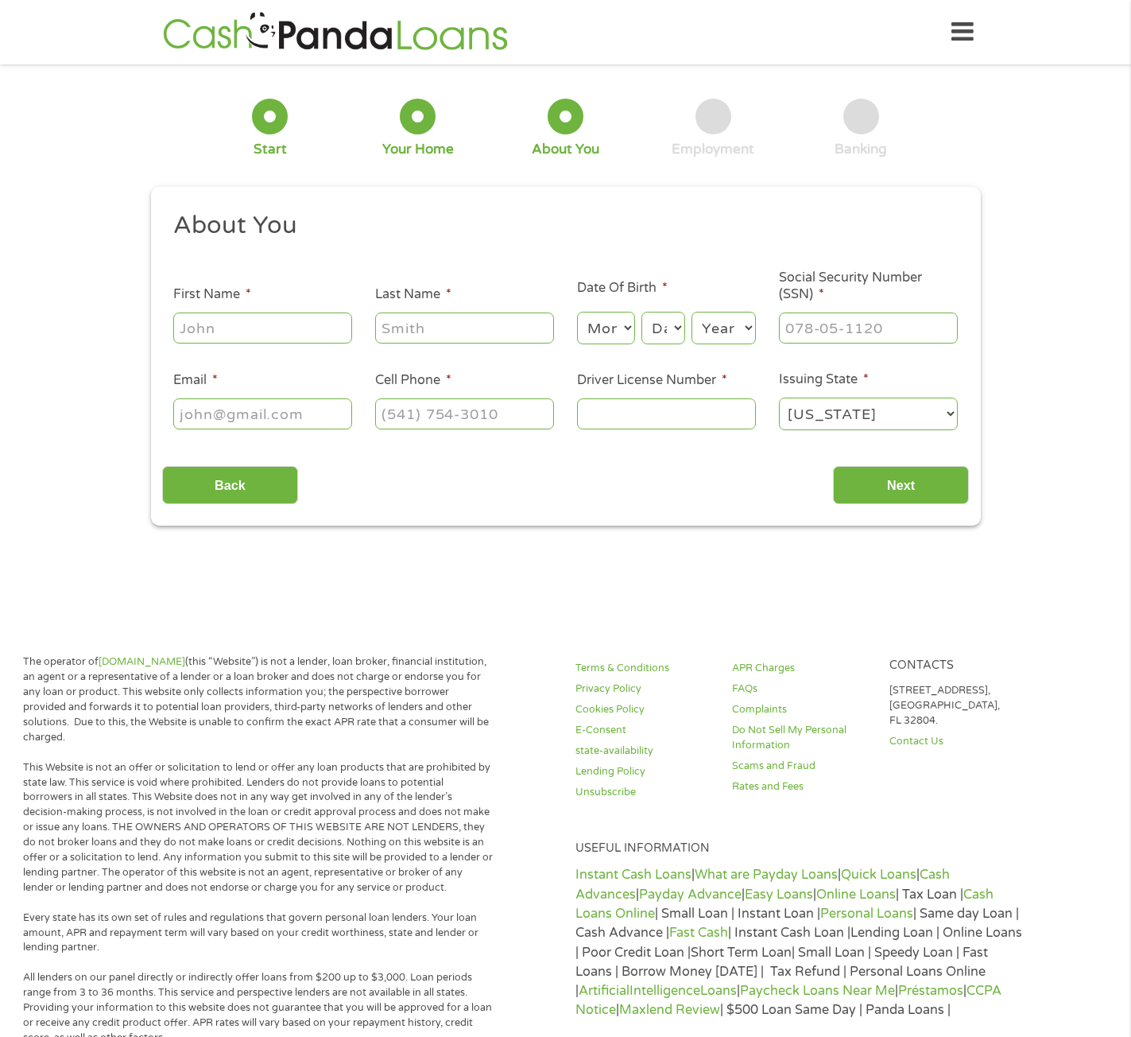
scroll to position [6, 6]
click at [314, 337] on input "First Name *" at bounding box center [262, 327] width 179 height 30
click at [310, 327] on input "First Name *" at bounding box center [262, 327] width 179 height 30
type input "[PERSON_NAME]"
click at [487, 328] on input "Last Name *" at bounding box center [464, 327] width 179 height 30
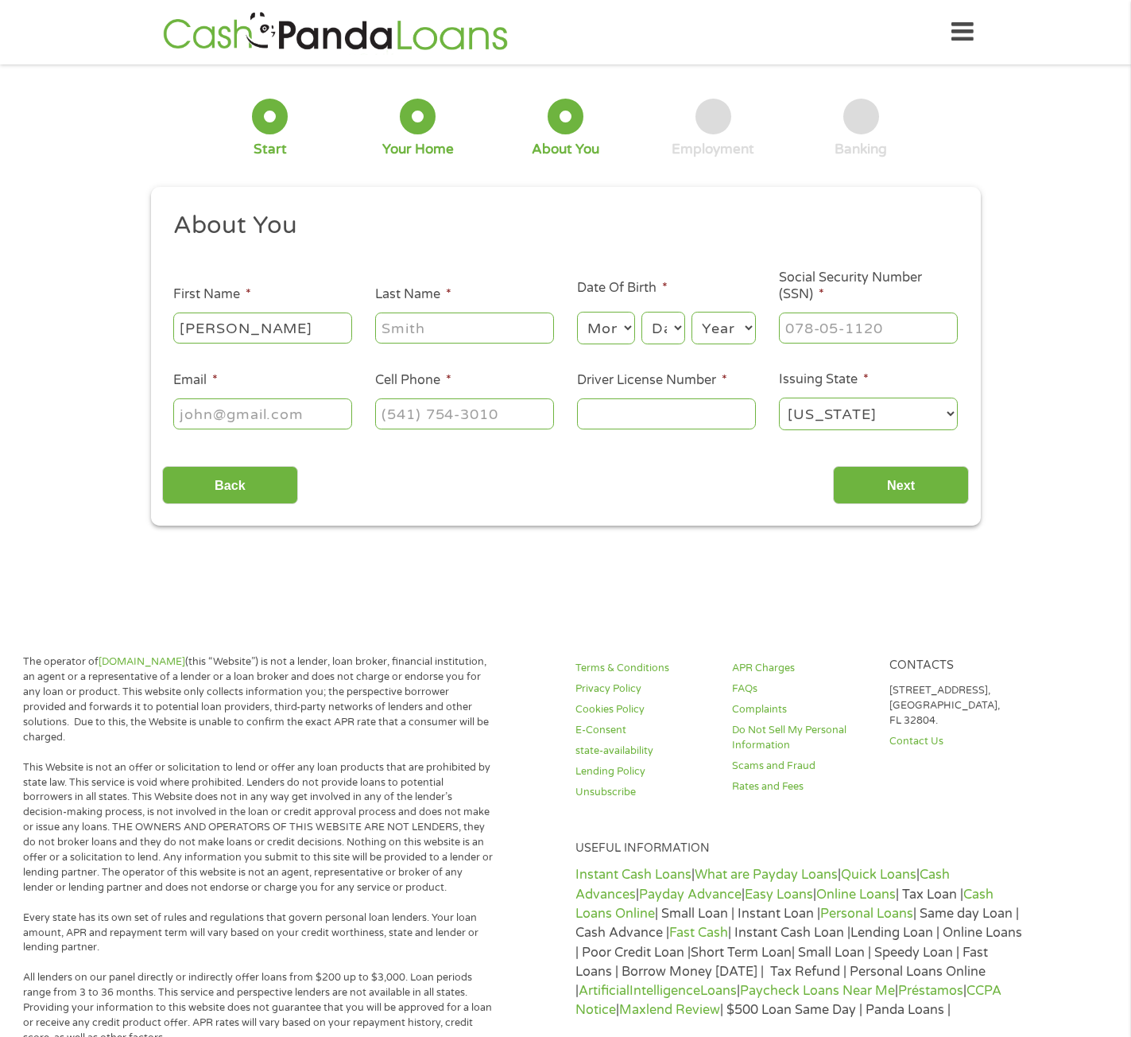
click at [481, 328] on input "Last Name *" at bounding box center [464, 327] width 179 height 30
type input "[PERSON_NAME]"
click at [605, 331] on select "Month 1 2 3 4 5 6 7 8 9 10 11 12" at bounding box center [606, 328] width 58 height 33
select select "10"
click at [577, 312] on select "Month 1 2 3 4 5 6 7 8 9 10 11 12" at bounding box center [606, 328] width 58 height 33
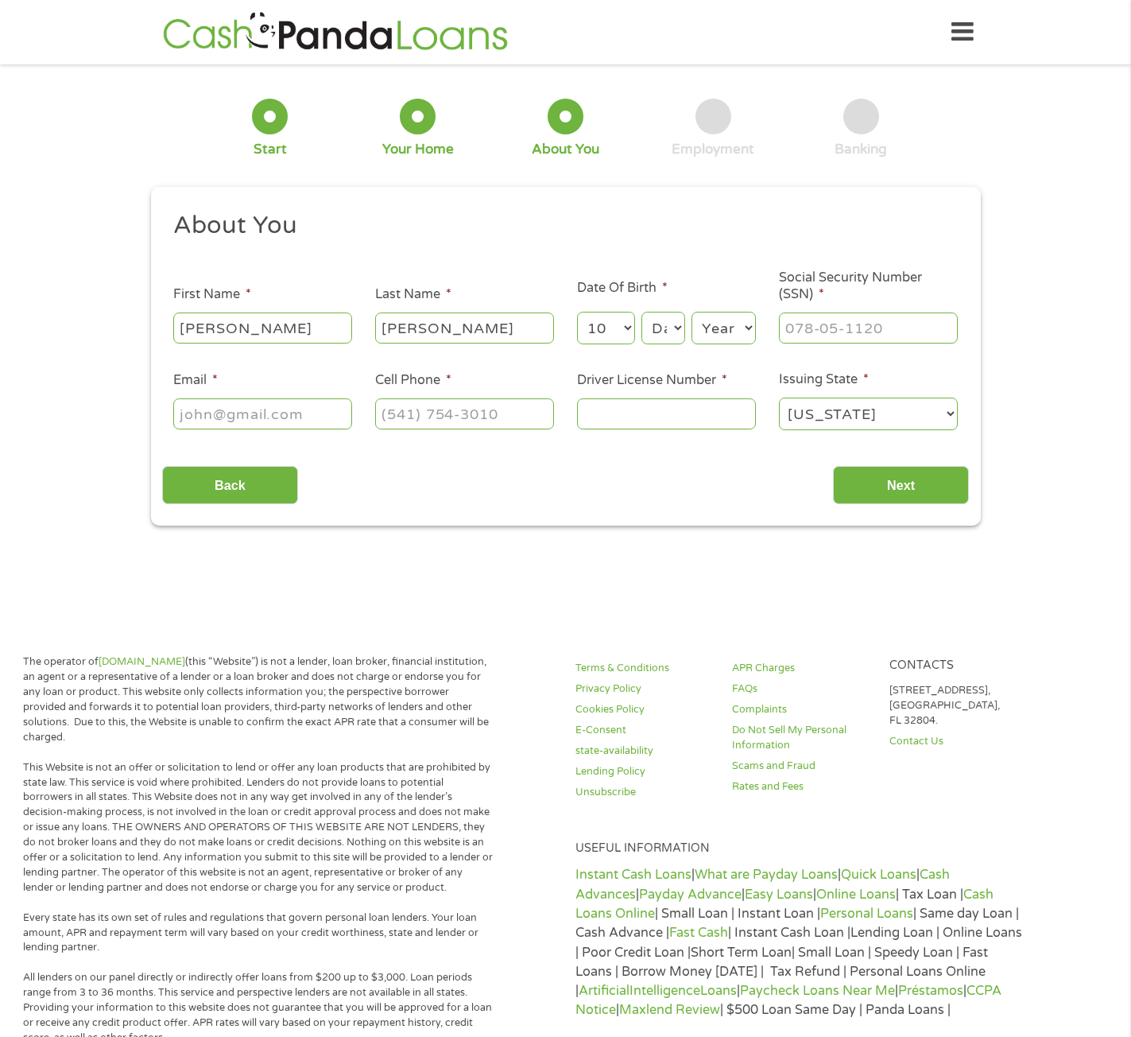
click at [669, 332] on select "Day 1 2 3 4 5 6 7 8 9 10 11 12 13 14 15 16 17 18 19 20 21 22 23 24 25 26 27 28 …" at bounding box center [662, 328] width 43 height 33
select select "20"
click at [641, 312] on select "Day 1 2 3 4 5 6 7 8 9 10 11 12 13 14 15 16 17 18 19 20 21 22 23 24 25 26 27 28 …" at bounding box center [662, 328] width 43 height 33
click at [747, 319] on select "Year [DATE] 2006 2005 2004 2003 2002 2001 2000 1999 1998 1997 1996 1995 1994 19…" at bounding box center [724, 328] width 64 height 33
select select "1991"
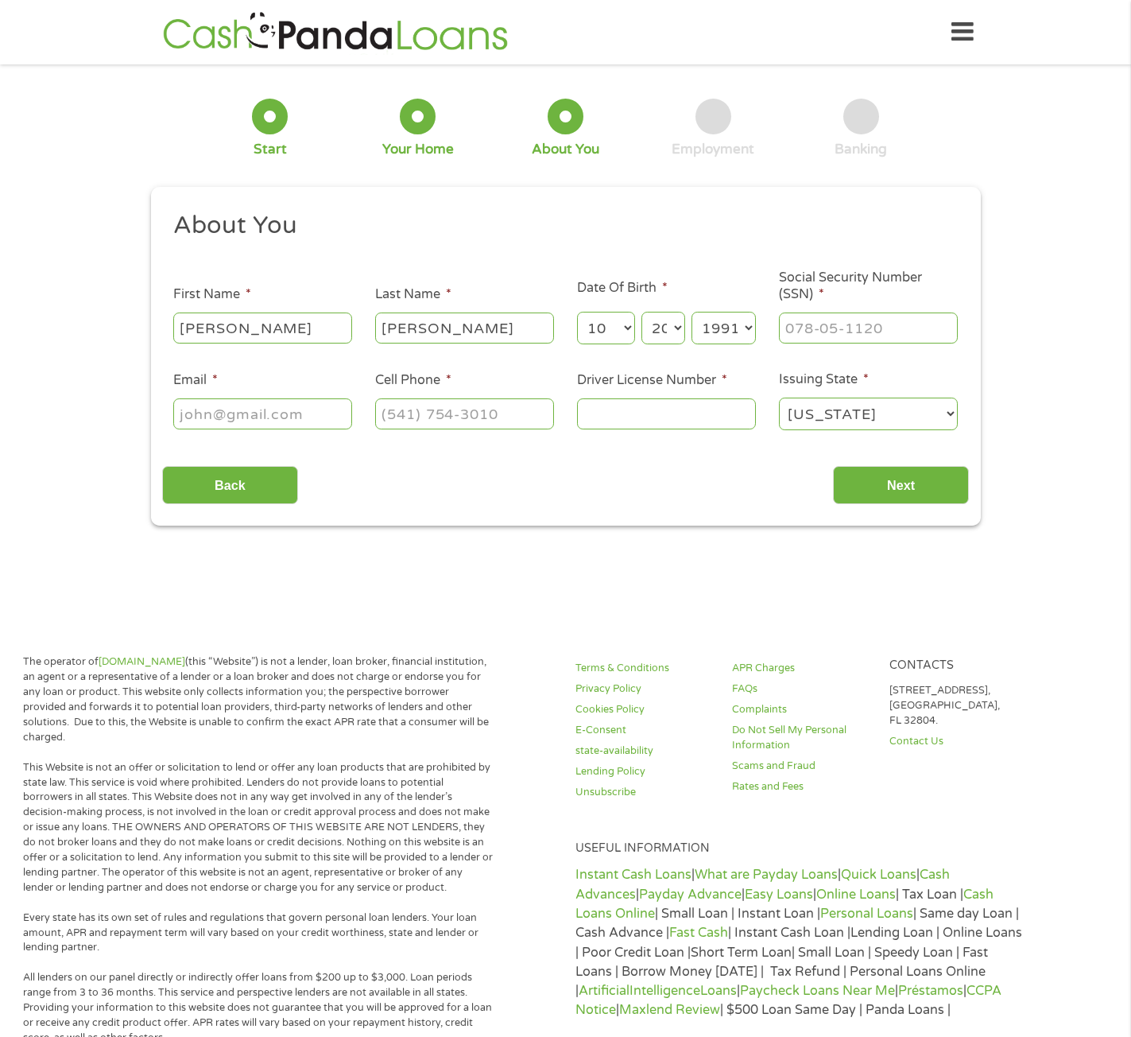
click at [692, 312] on select "Year [DATE] 2006 2005 2004 2003 2002 2001 2000 1999 1998 1997 1996 1995 1994 19…" at bounding box center [724, 328] width 64 height 33
click at [867, 330] on input "___-__-____" at bounding box center [868, 327] width 179 height 30
type input "525-93-5788"
click at [183, 413] on input "Email *" at bounding box center [262, 413] width 179 height 30
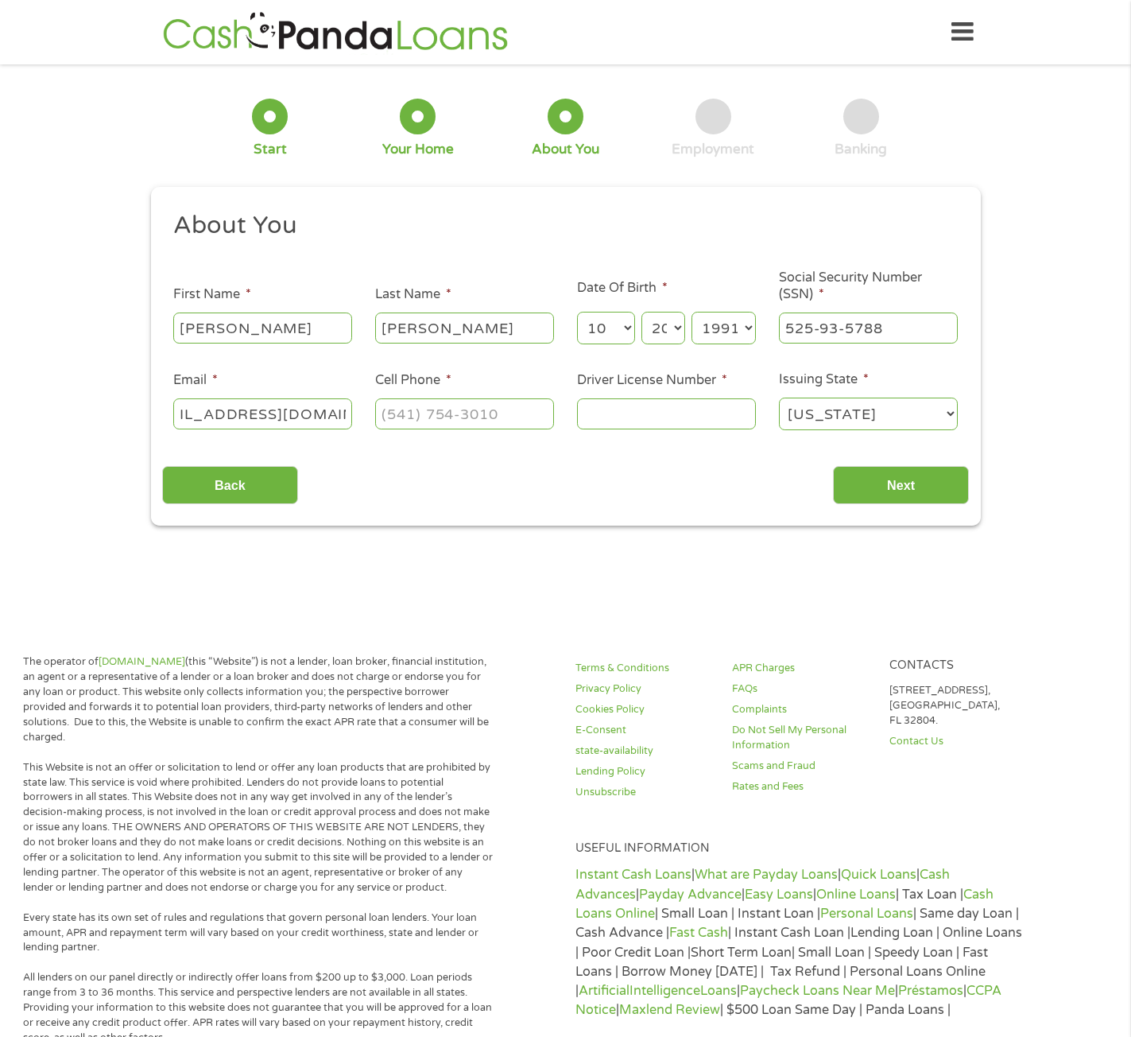
type input "[EMAIL_ADDRESS][DOMAIN_NAME]"
click at [404, 424] on input "(___) ___-____" at bounding box center [464, 413] width 179 height 30
click at [382, 417] on input "(___) ___-____" at bounding box center [464, 413] width 179 height 30
type input "[PHONE_NUMBER]"
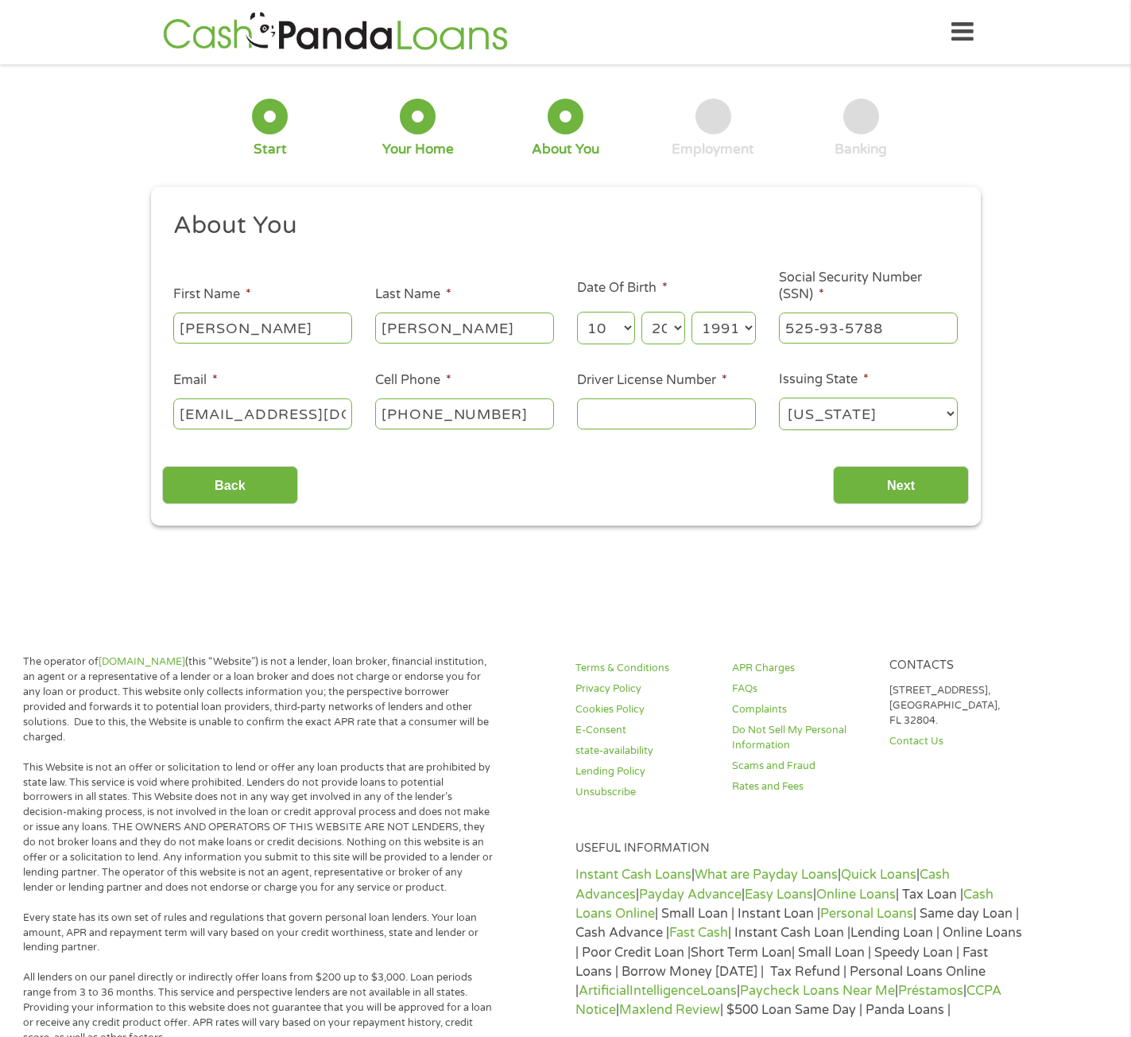
click at [682, 419] on input "Driver License Number *" at bounding box center [666, 413] width 179 height 30
type input "999648573"
click at [902, 483] on input "Next" at bounding box center [901, 485] width 136 height 39
click at [951, 413] on select "[US_STATE] [US_STATE] [US_STATE] [US_STATE] [US_STATE] [US_STATE] [US_STATE] [U…" at bounding box center [868, 413] width 179 height 33
click at [779, 397] on select "[US_STATE] [US_STATE] [US_STATE] [US_STATE] [US_STATE] [US_STATE] [US_STATE] [U…" at bounding box center [868, 413] width 179 height 33
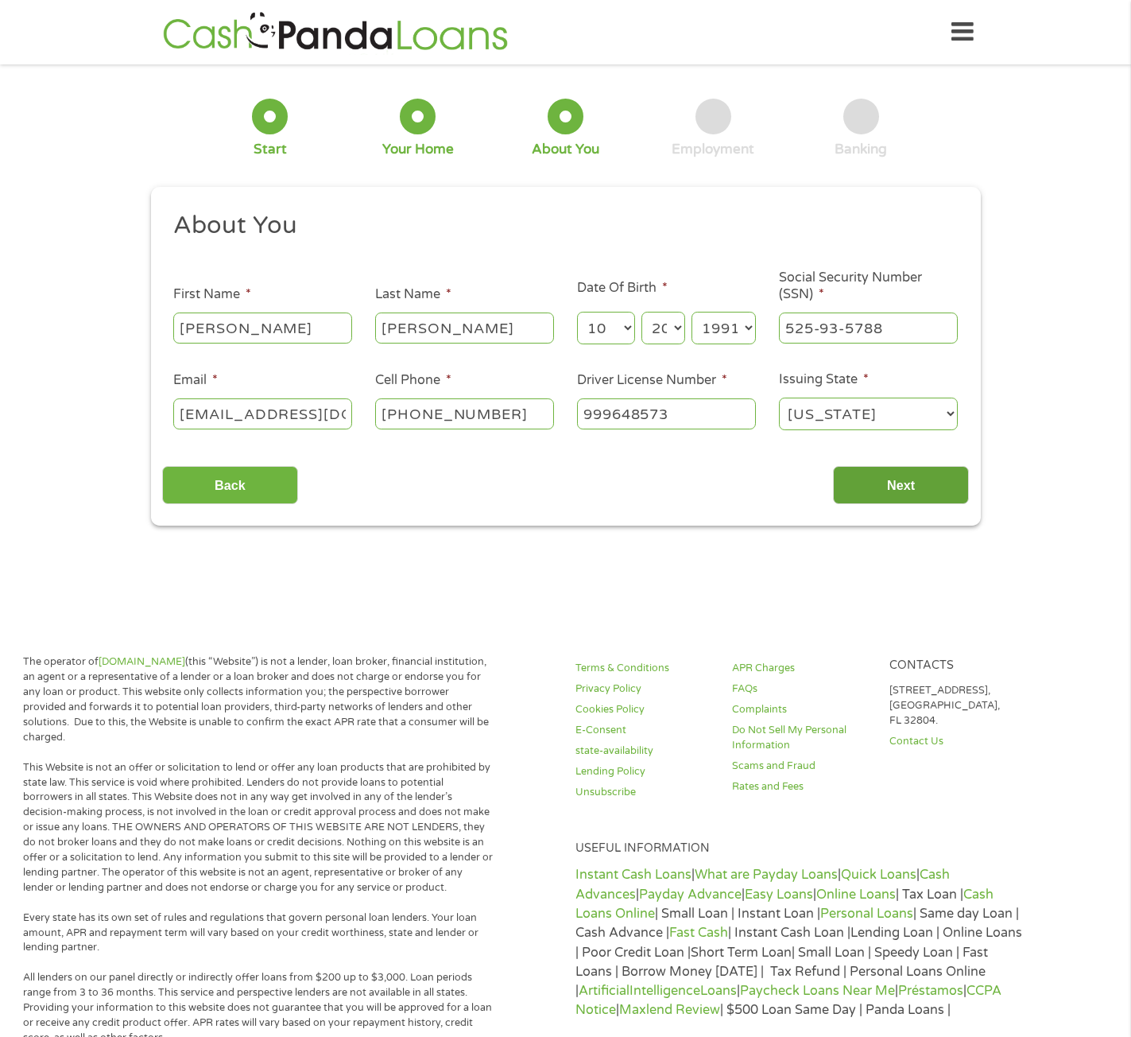
click at [916, 484] on input "Next" at bounding box center [901, 485] width 136 height 39
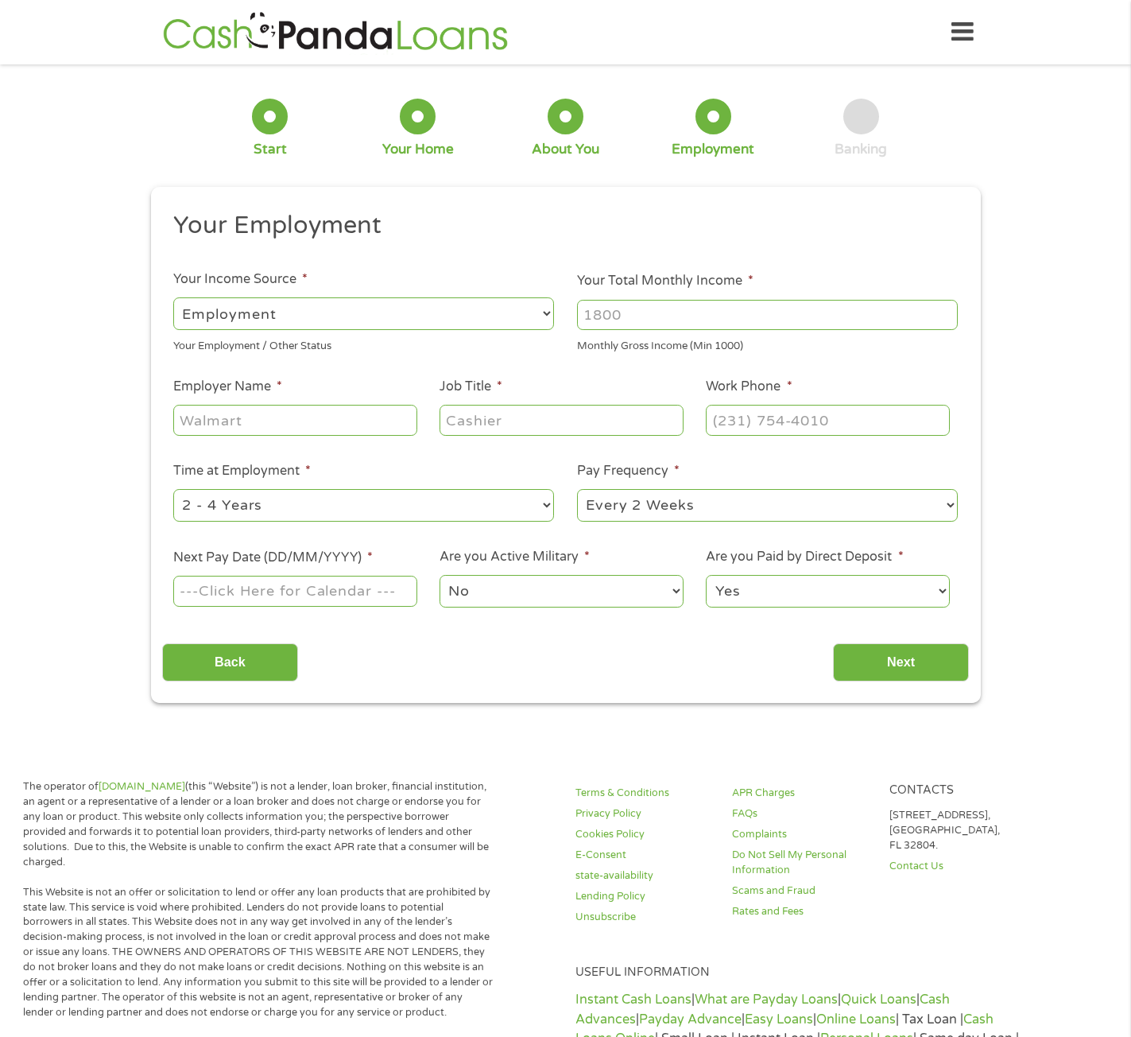
scroll to position [6, 6]
click at [413, 313] on select "--- Choose one --- Employment [DEMOGRAPHIC_DATA] Benefits" at bounding box center [363, 313] width 381 height 33
click at [173, 297] on select "--- Choose one --- Employment [DEMOGRAPHIC_DATA] Benefits" at bounding box center [363, 313] width 381 height 33
click at [709, 316] on input "Your Total Monthly Income *" at bounding box center [767, 315] width 381 height 30
type input "4500"
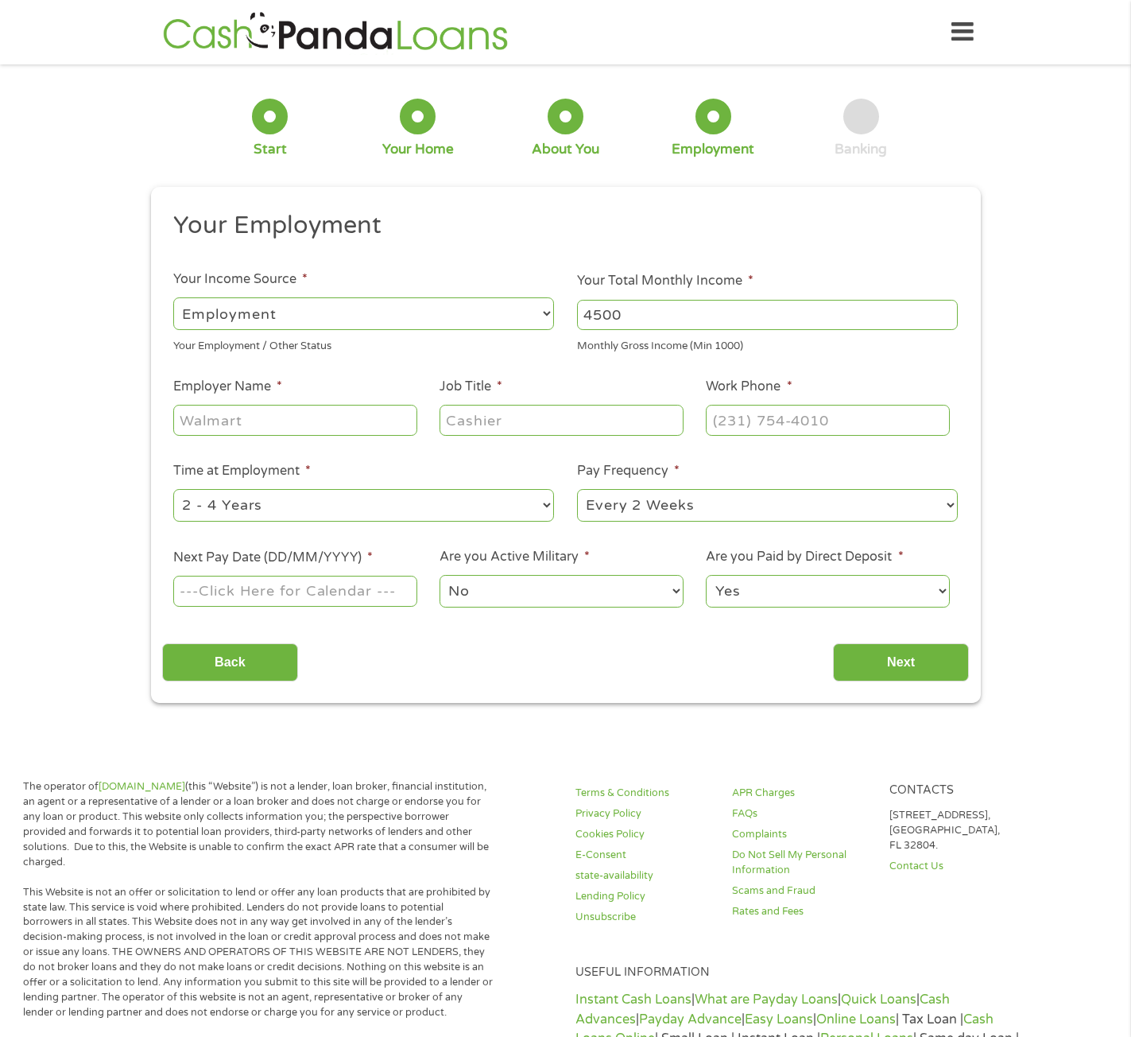
click at [315, 415] on input "Employer Name *" at bounding box center [294, 420] width 243 height 30
click at [320, 413] on input "Employer Name *" at bounding box center [294, 420] width 243 height 30
type input "[PERSON_NAME][GEOGRAPHIC_DATA]"
click at [502, 421] on input "Job Title *" at bounding box center [561, 420] width 243 height 30
type input "Director"
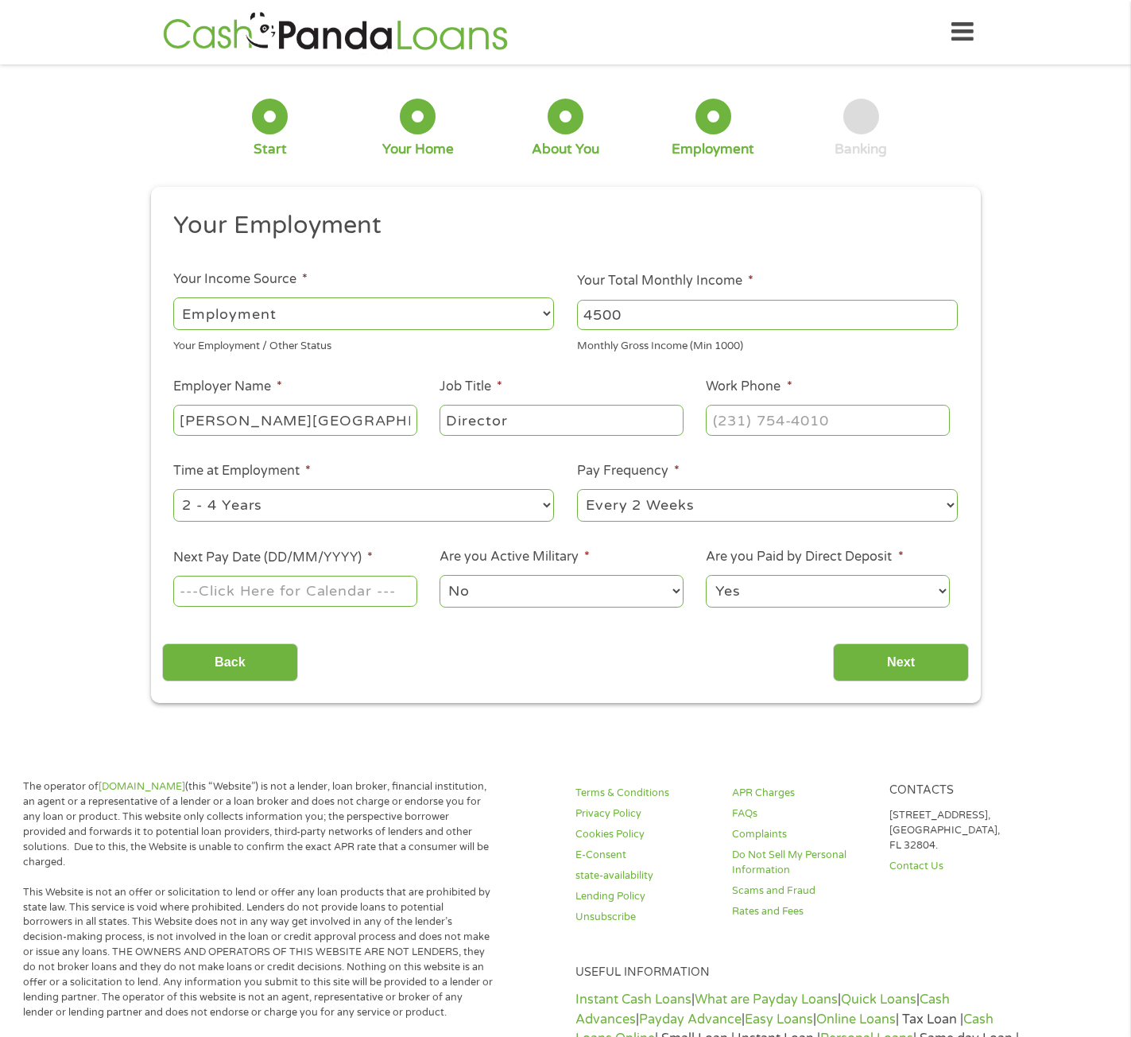
type input "(___) ___-____"
click at [846, 434] on input "(___) ___-____" at bounding box center [827, 420] width 243 height 30
click at [728, 424] on input "(___) ___-____" at bounding box center [827, 420] width 243 height 30
drag, startPoint x: 728, startPoint y: 424, endPoint x: 714, endPoint y: 424, distance: 14.3
click at [714, 424] on input "(___) ___-____" at bounding box center [827, 420] width 243 height 30
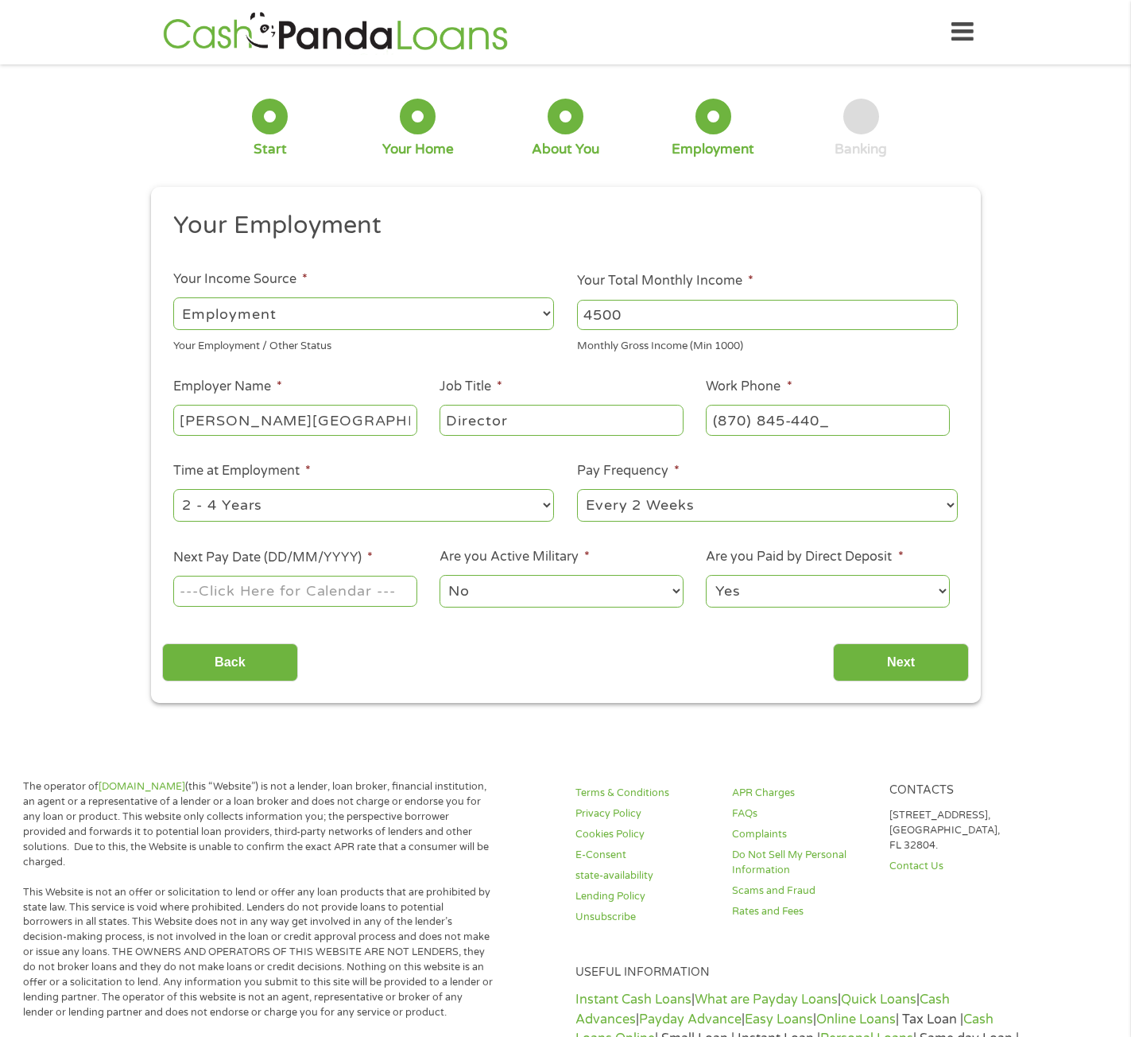
type input "[PHONE_NUMBER]"
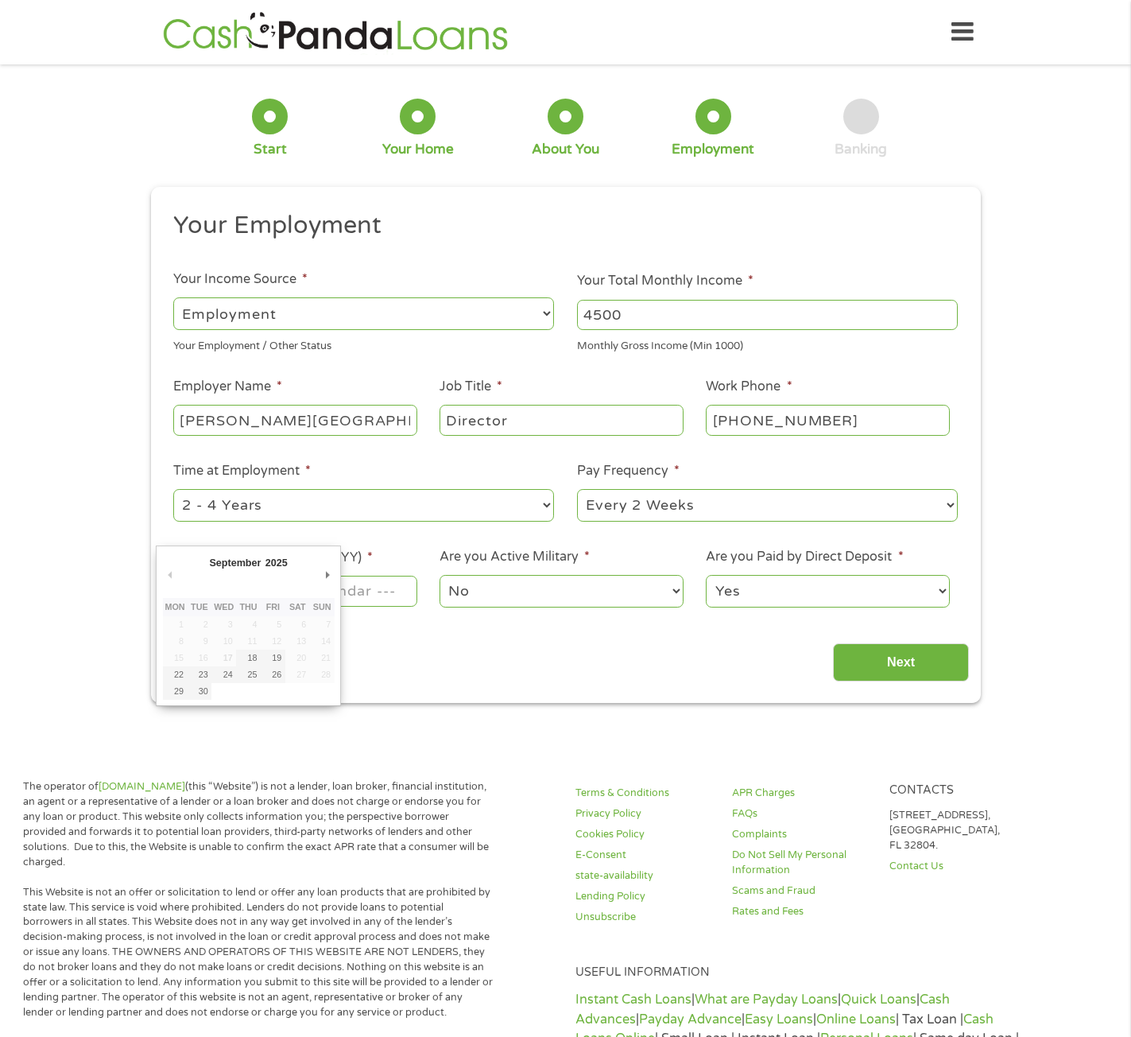
click at [381, 590] on input "Next Pay Date (DD/MM/YYYY) *" at bounding box center [294, 591] width 243 height 30
type input "[DATE]"
click at [719, 629] on div "Your Employment Your Income Source * --- Choose one --- Employment [DEMOGRAPHIC…" at bounding box center [565, 446] width 807 height 472
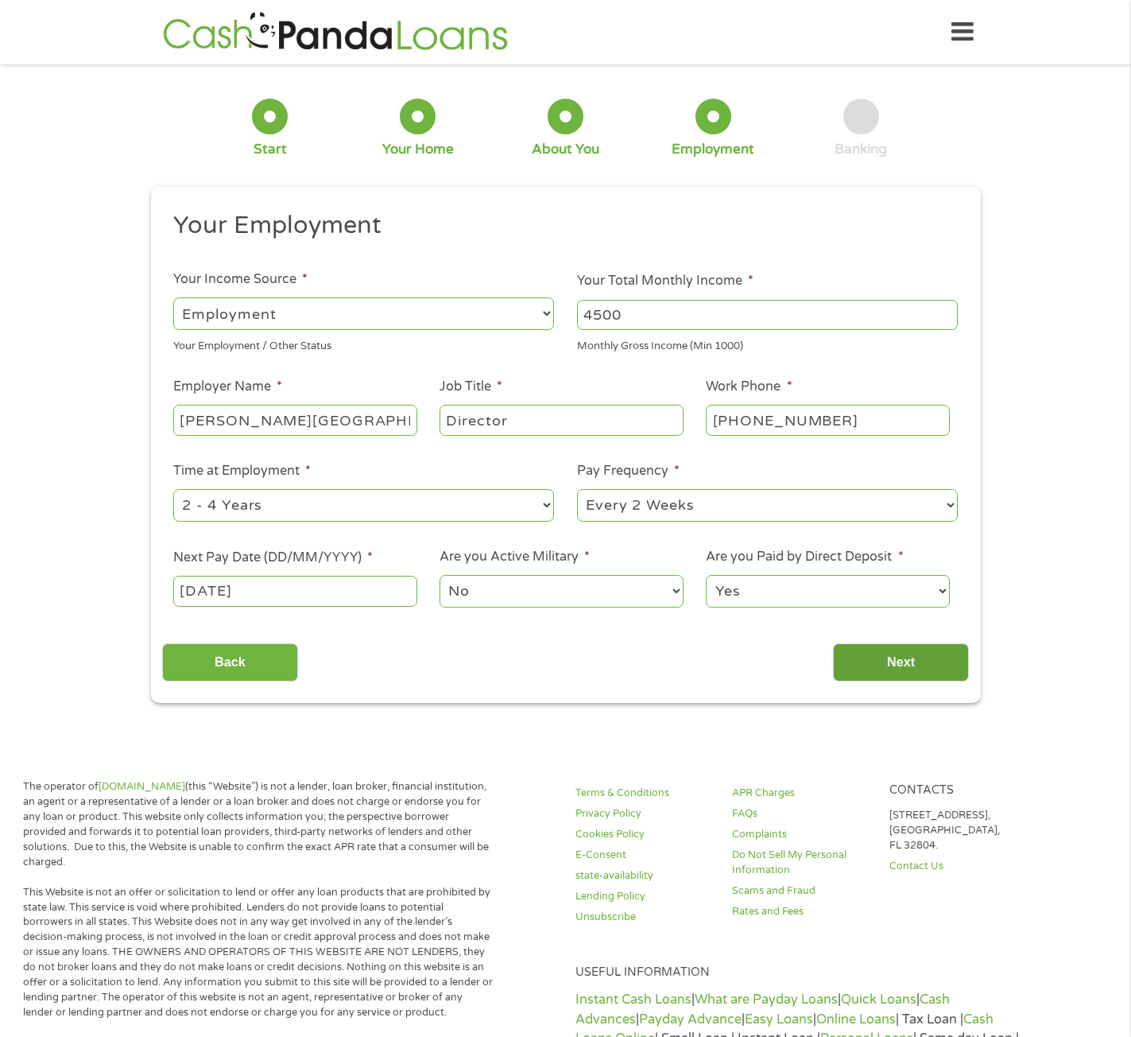
click at [883, 667] on input "Next" at bounding box center [901, 662] width 136 height 39
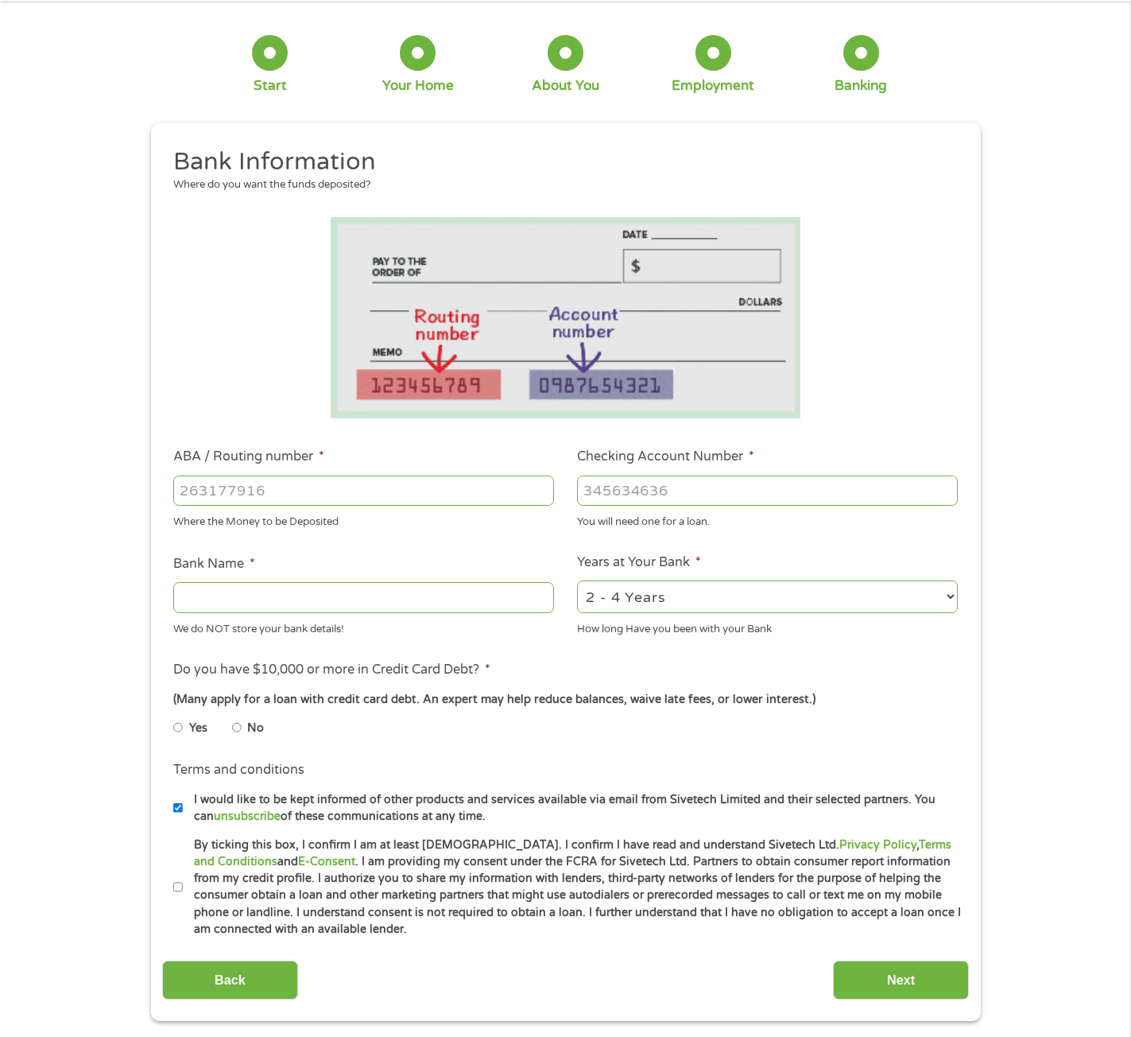
scroll to position [159, 0]
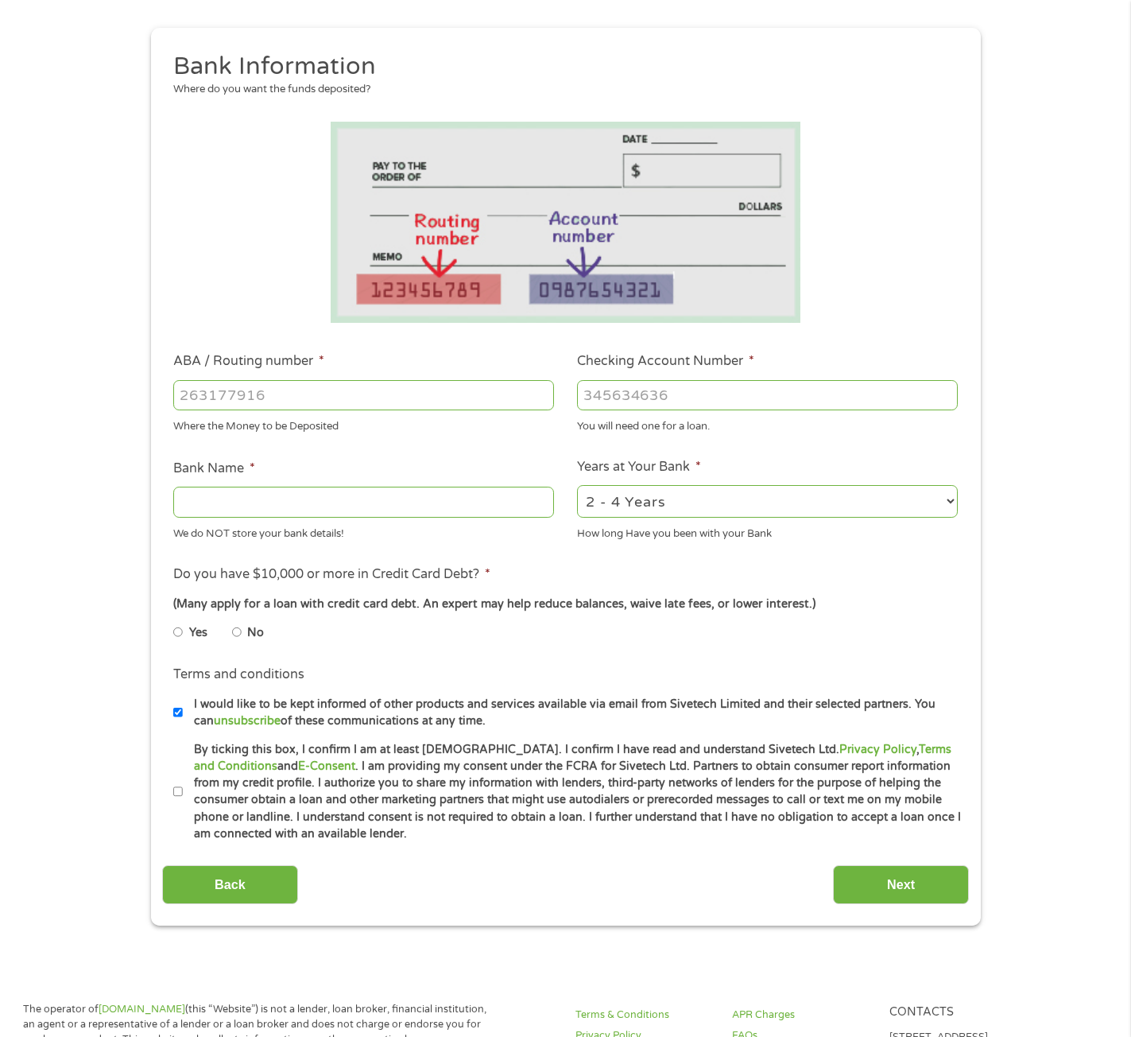
click at [277, 395] on input "ABA / Routing number *" at bounding box center [363, 395] width 381 height 30
type input "113105449"
type input "[PERSON_NAME] FARGO BANK"
type input "113105449"
click at [634, 402] on input "Checking Account Number *" at bounding box center [767, 395] width 381 height 30
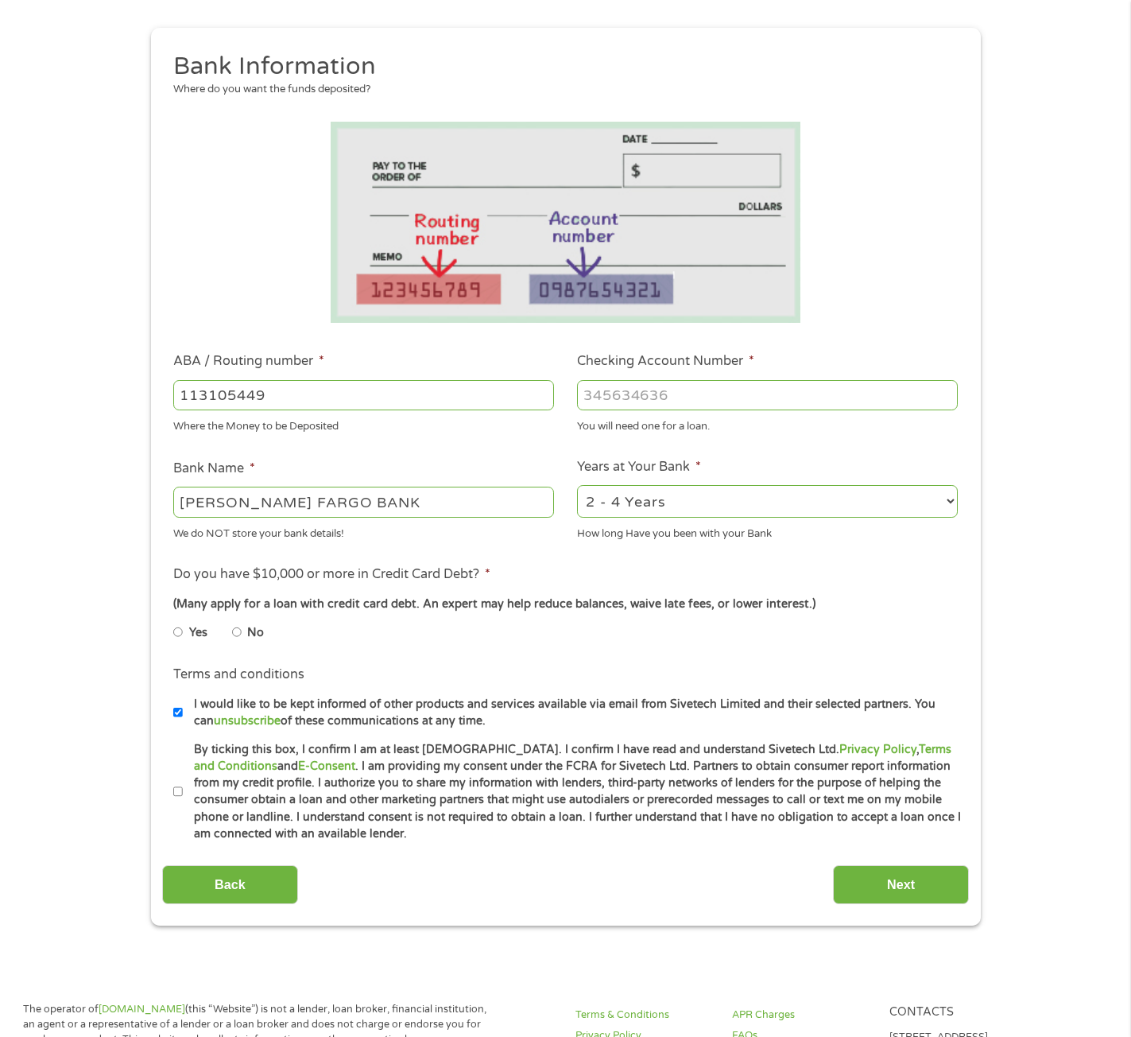
click at [617, 398] on input "Checking Account Number *" at bounding box center [767, 395] width 381 height 30
type input "5997126502"
click at [234, 633] on input "No" at bounding box center [237, 631] width 10 height 25
radio input "true"
click at [178, 793] on input "By ticking this box, I confirm I am at least [DEMOGRAPHIC_DATA]. I confirm I ha…" at bounding box center [178, 791] width 10 height 25
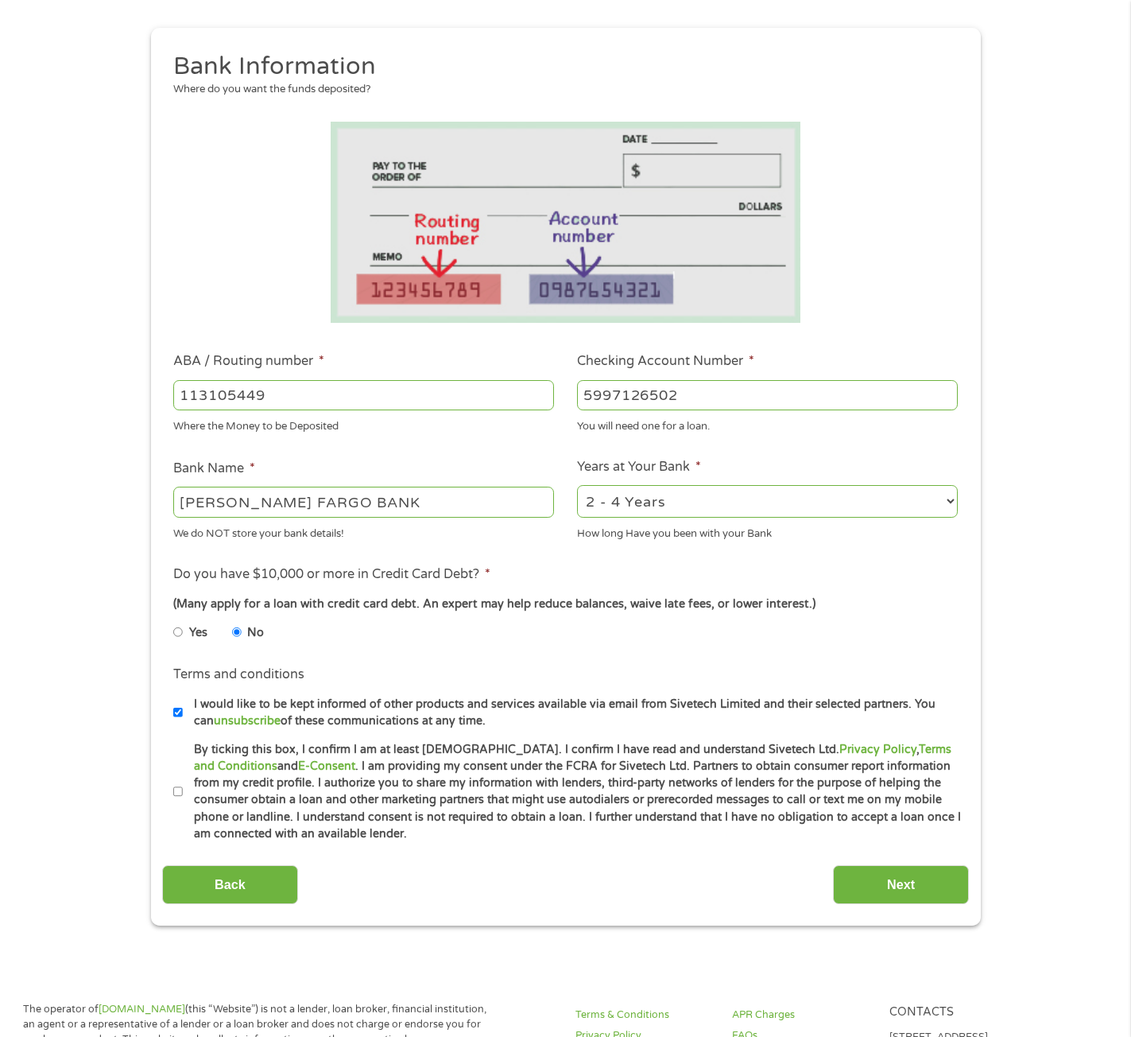
checkbox input "true"
click at [917, 882] on input "Next" at bounding box center [901, 884] width 136 height 39
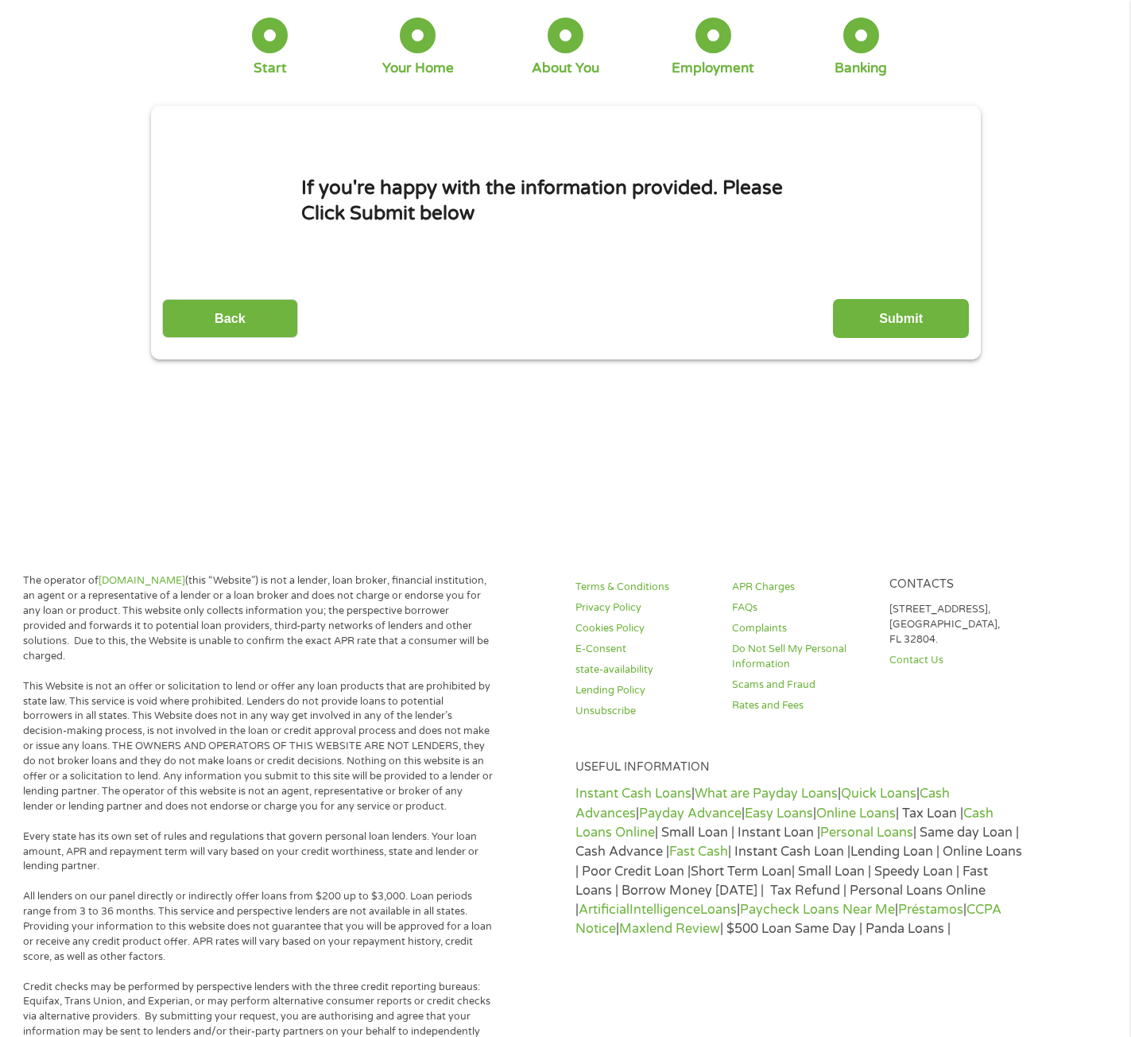
scroll to position [0, 0]
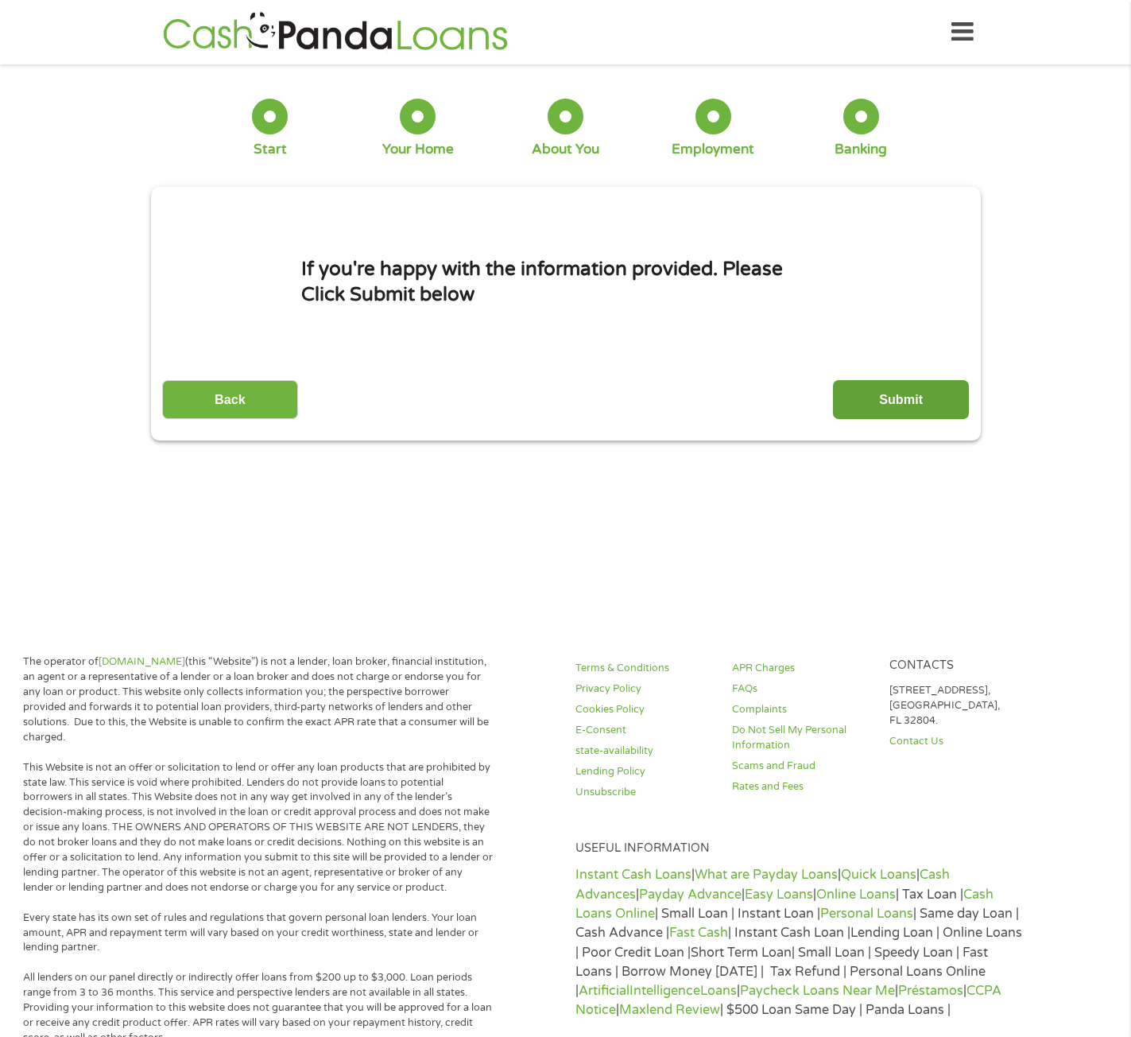
click at [905, 397] on input "Submit" at bounding box center [901, 399] width 136 height 39
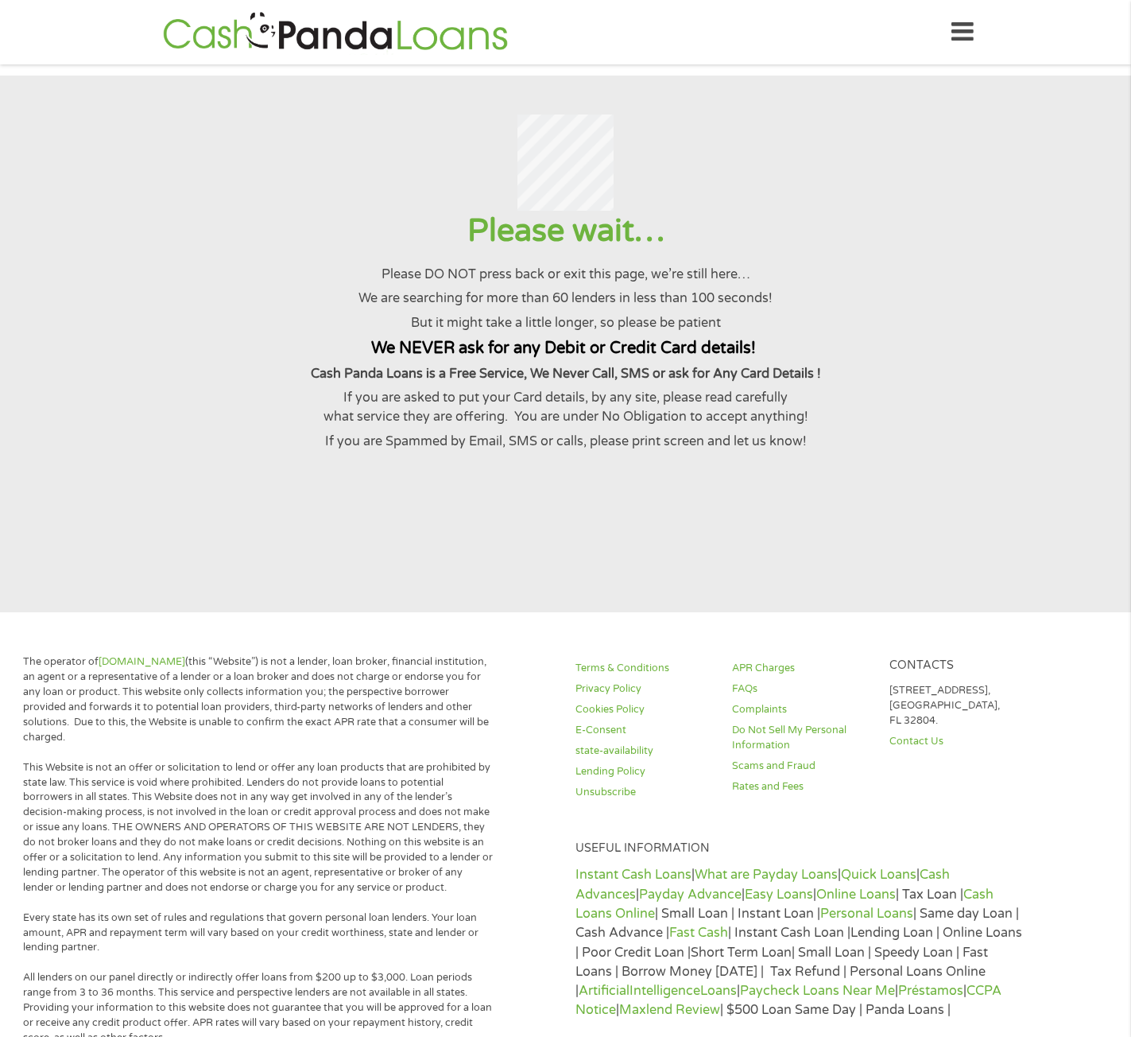
click at [600, 332] on p "But it might take a little longer, so please be patient" at bounding box center [565, 322] width 1092 height 19
click at [658, 300] on p "We are searching for more than 60 lenders in less than 100 seconds!" at bounding box center [565, 298] width 1092 height 19
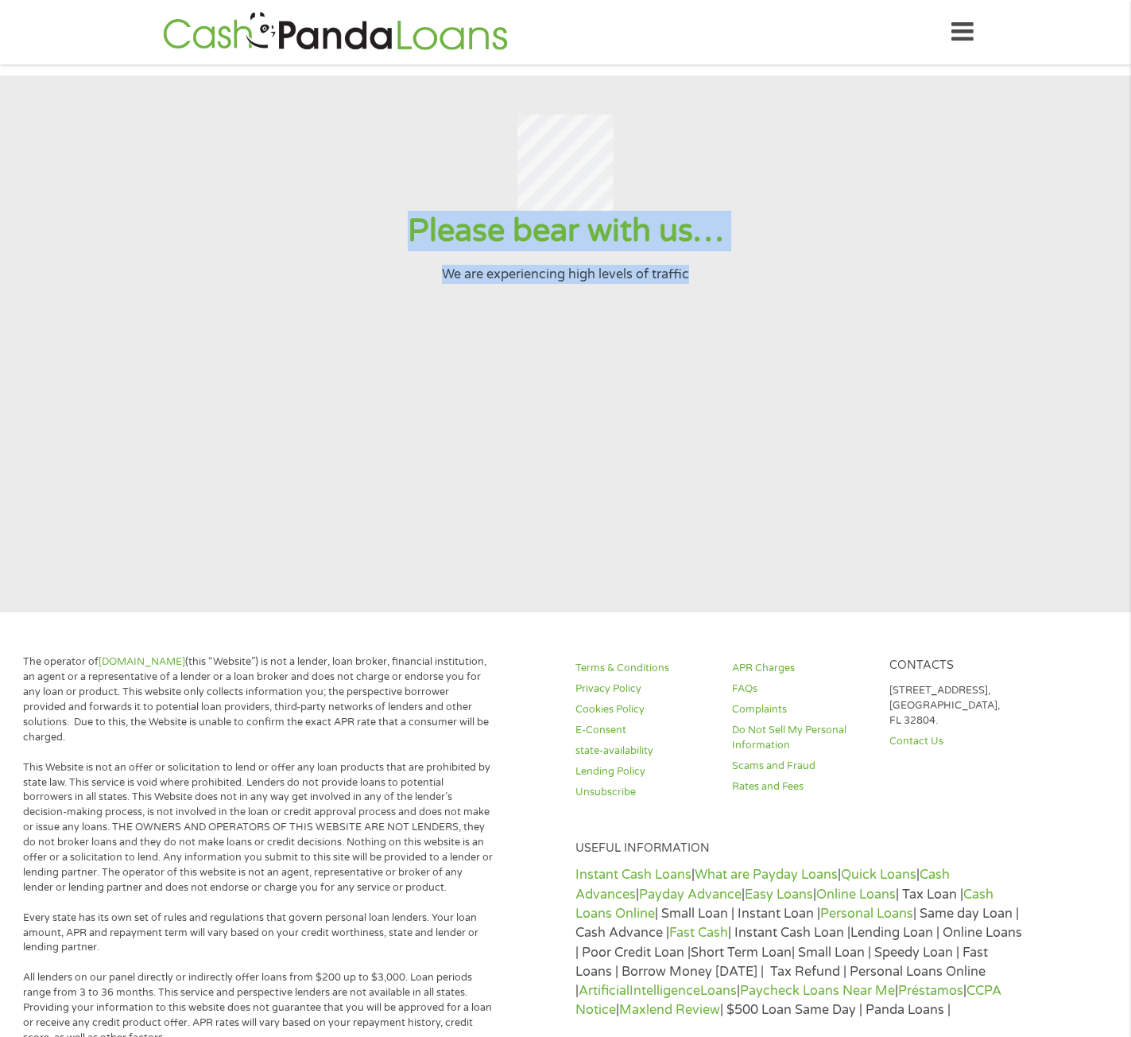
drag, startPoint x: 697, startPoint y: 283, endPoint x: 405, endPoint y: 240, distance: 295.7
click at [405, 240] on div "Please bear with us… We are experiencing high levels of traffic" at bounding box center [565, 247] width 1092 height 73
drag, startPoint x: 410, startPoint y: 239, endPoint x: 428, endPoint y: 248, distance: 20.3
click at [428, 248] on h1 "Please bear with us…" at bounding box center [565, 231] width 1092 height 41
drag, startPoint x: 695, startPoint y: 286, endPoint x: 428, endPoint y: 238, distance: 271.5
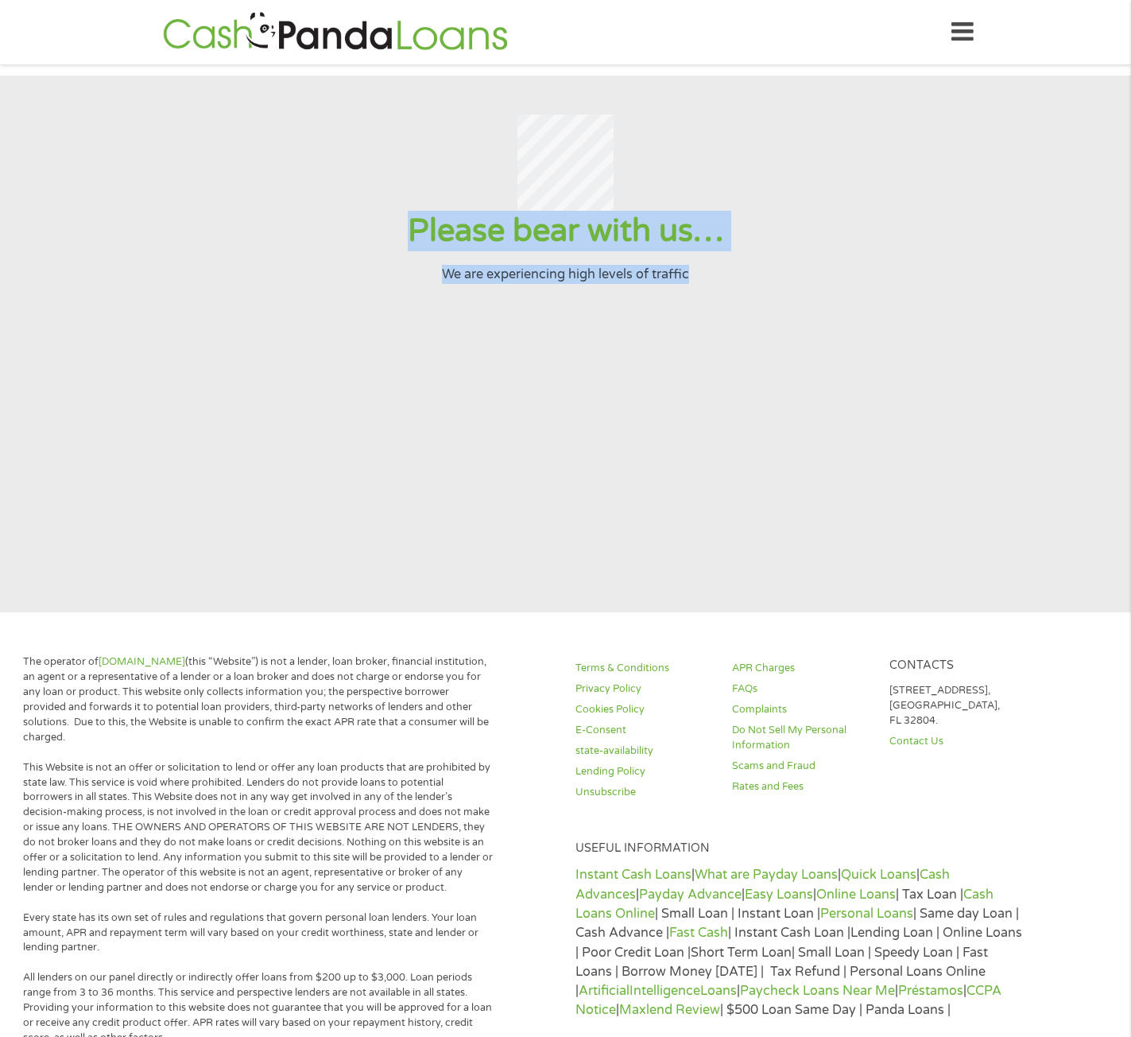
click at [404, 238] on div "Please bear with us… We are experiencing high levels of traffic" at bounding box center [565, 247] width 1092 height 73
copy div "Please bear with us… We are experiencing high levels of traffic"
